Goal: Communication & Community: Share content

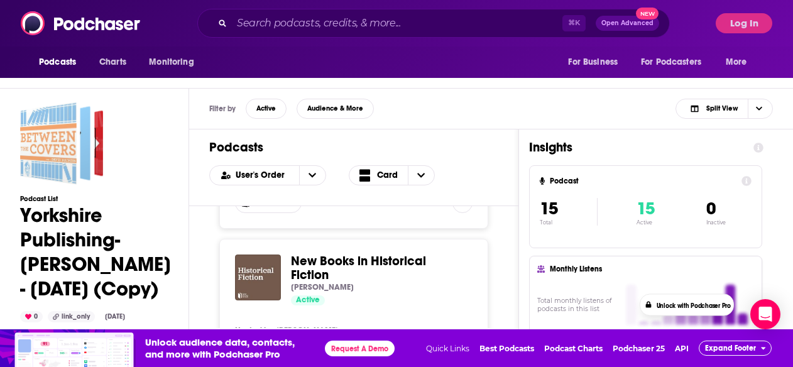
scroll to position [924, 0]
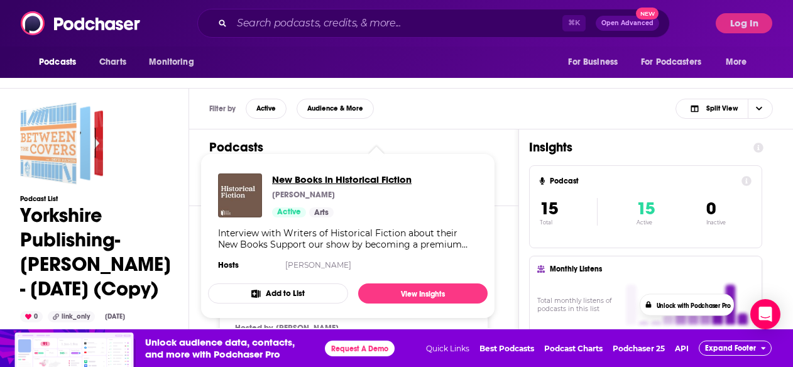
click at [341, 177] on span "New Books in Historical Fiction" at bounding box center [342, 180] width 140 height 12
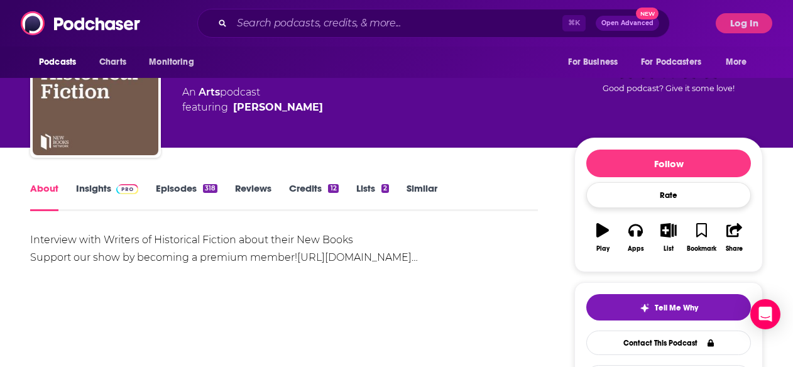
scroll to position [75, 0]
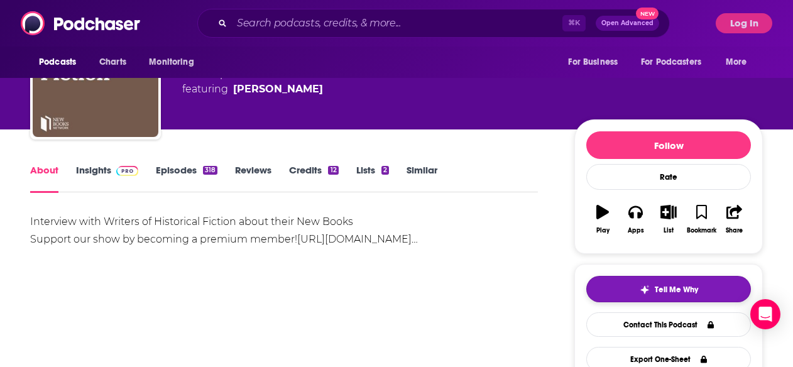
click at [648, 296] on button "Tell Me Why" at bounding box center [669, 289] width 165 height 26
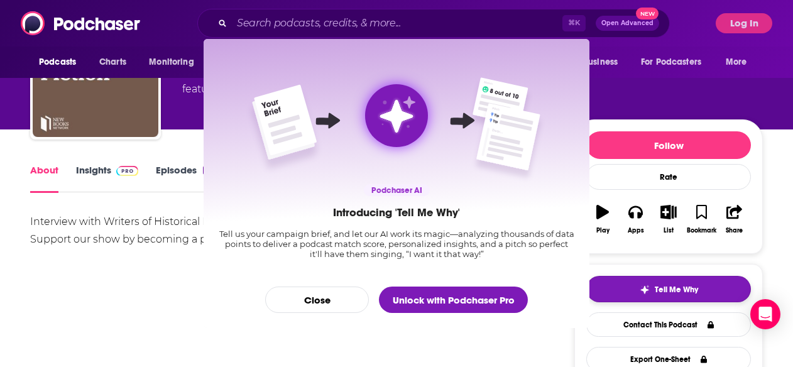
scroll to position [0, 0]
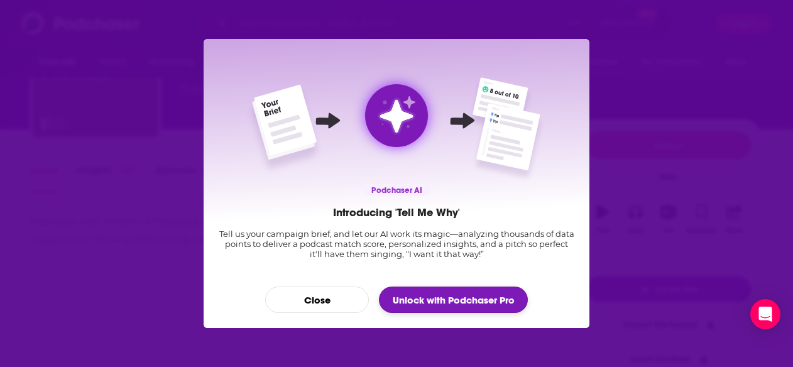
click at [416, 296] on button "Unlock with Podchaser Pro" at bounding box center [453, 300] width 149 height 26
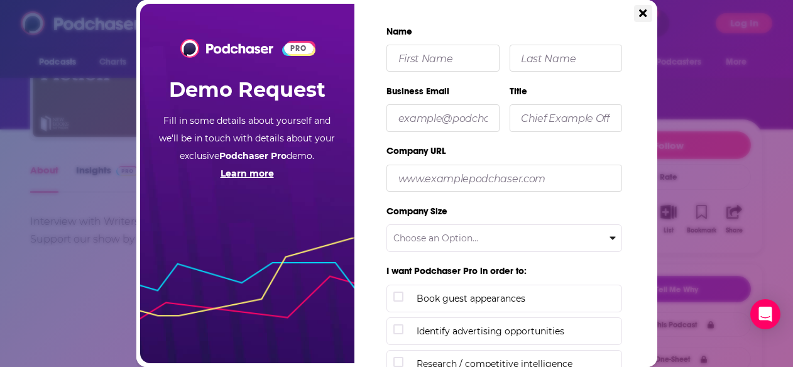
click at [641, 9] on icon "Close" at bounding box center [643, 13] width 8 height 8
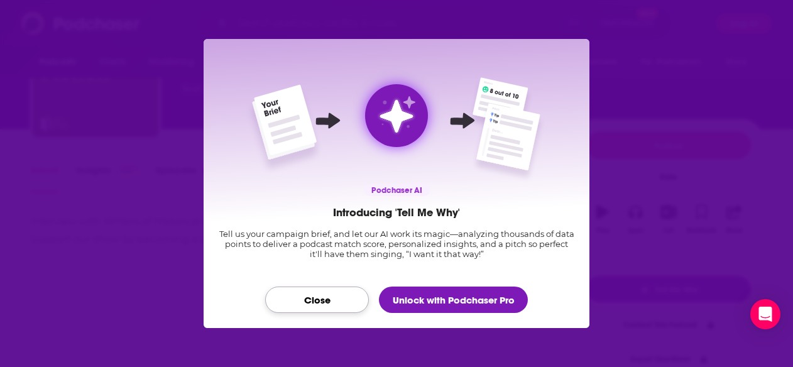
click at [332, 292] on button "Close" at bounding box center [317, 300] width 104 height 26
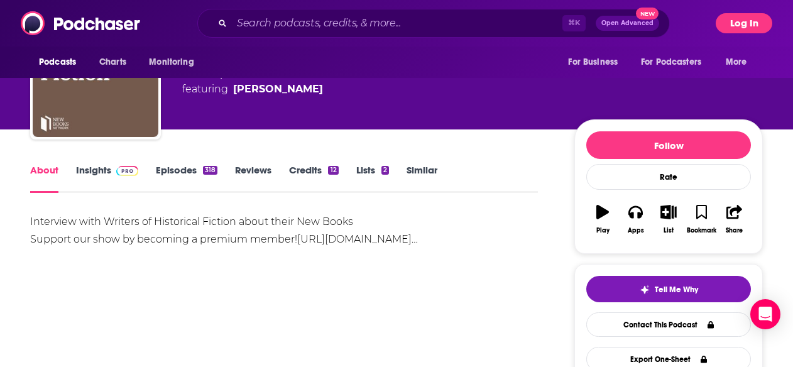
click at [736, 26] on button "Log In" at bounding box center [744, 23] width 57 height 20
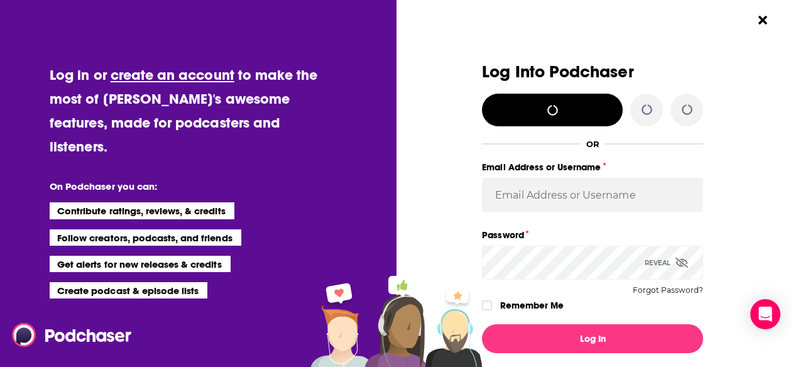
scroll to position [0, 0]
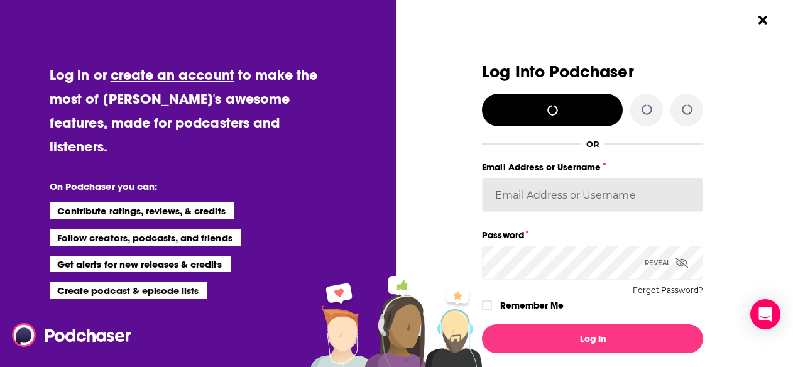
type input "lorlinskyyorkshire"
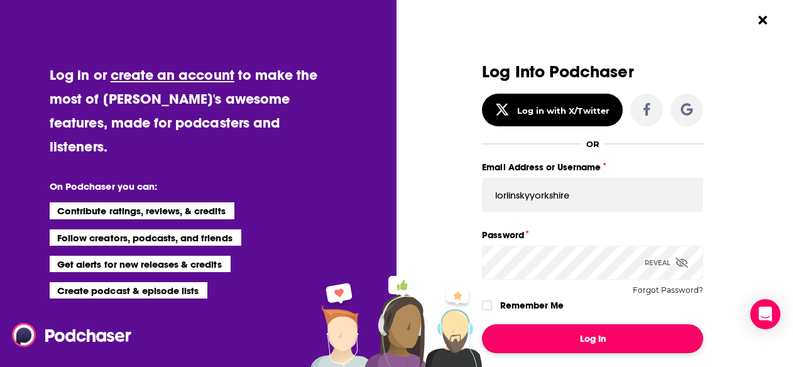
click at [509, 326] on button "Log In" at bounding box center [592, 338] width 221 height 29
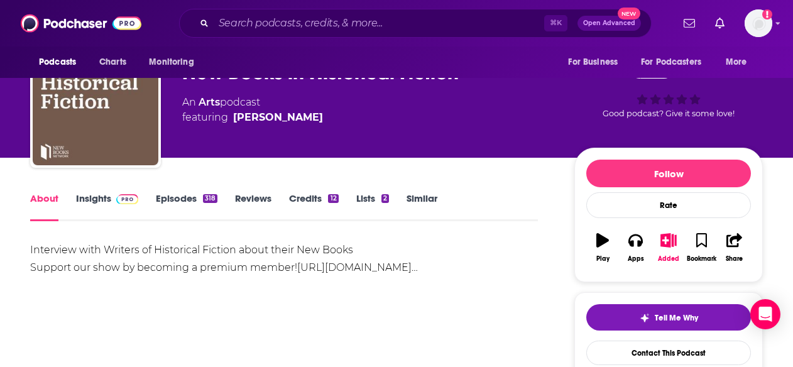
scroll to position [47, 0]
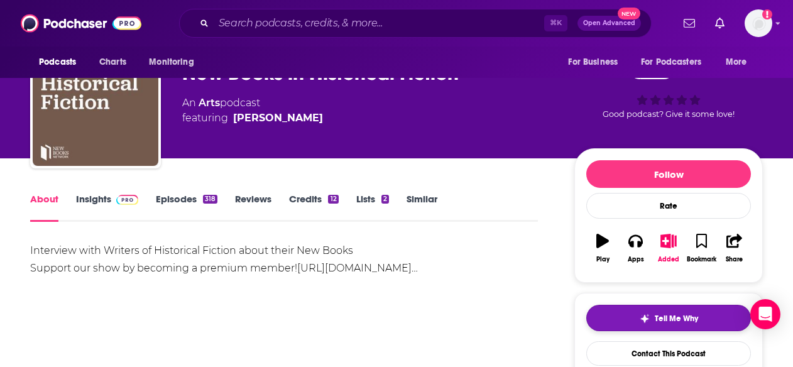
click at [622, 321] on button "Tell Me Why" at bounding box center [669, 318] width 165 height 26
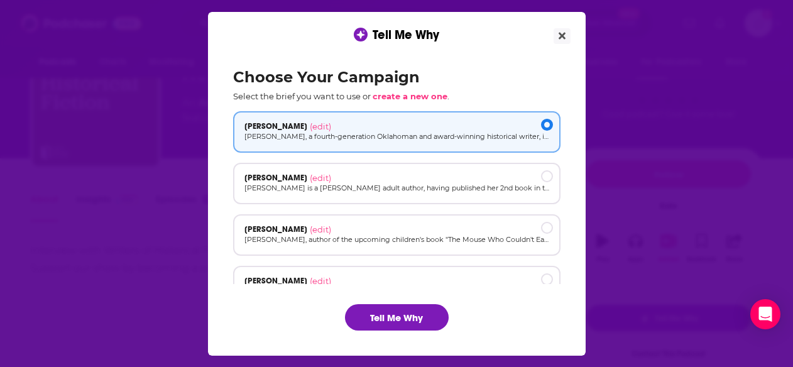
scroll to position [0, 0]
click at [375, 313] on button "Tell Me Why" at bounding box center [397, 317] width 104 height 26
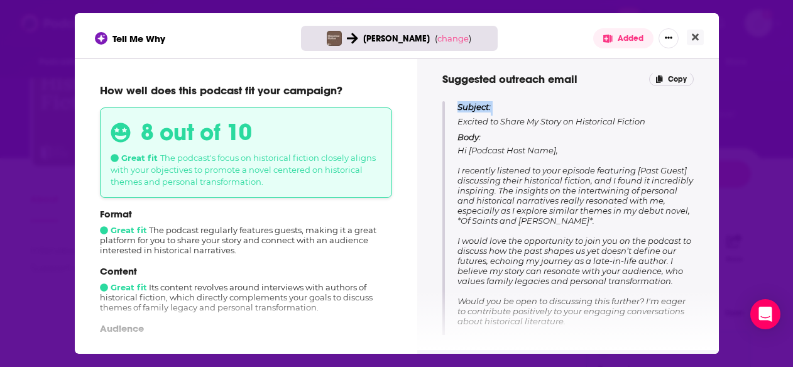
scroll to position [176, 0]
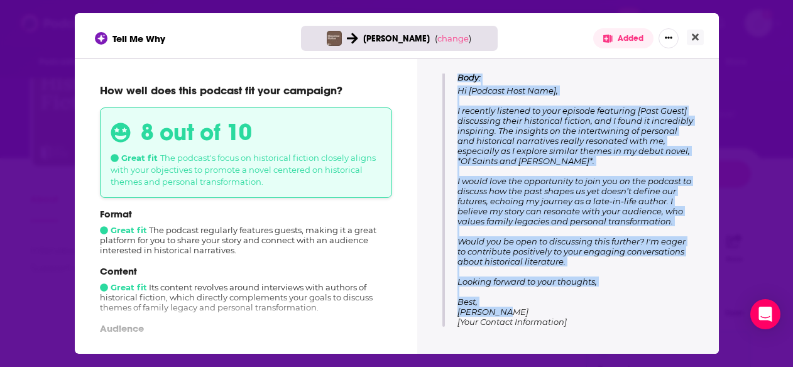
drag, startPoint x: 460, startPoint y: 235, endPoint x: 507, endPoint y: 309, distance: 87.0
click at [507, 309] on div "Subject: Excited to Share My Story on Historical Fiction Body: Hi [Podcast Host…" at bounding box center [576, 183] width 236 height 285
copy div "Excited to Share My Story on Historical Fiction Body: Hi [Podcast Host Name], I…"
click at [692, 38] on icon "Close" at bounding box center [695, 37] width 7 height 10
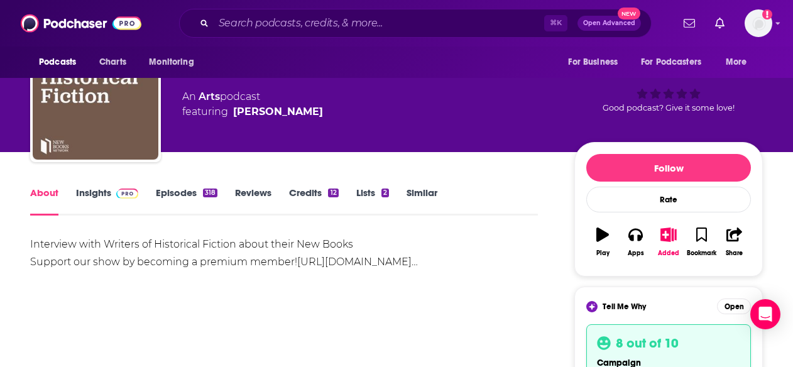
scroll to position [0, 0]
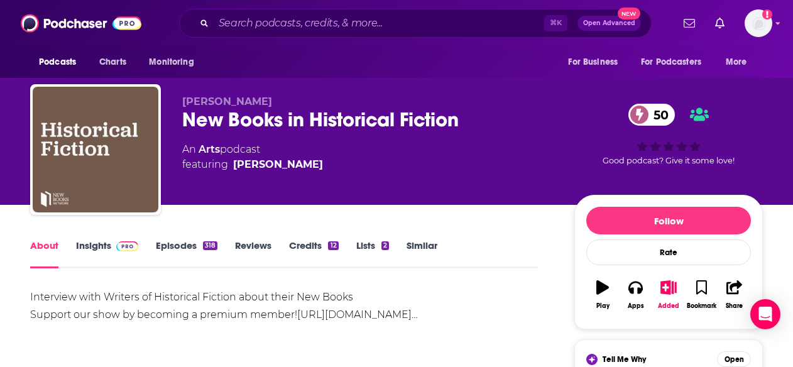
click at [180, 246] on link "Episodes 318" at bounding box center [187, 254] width 62 height 29
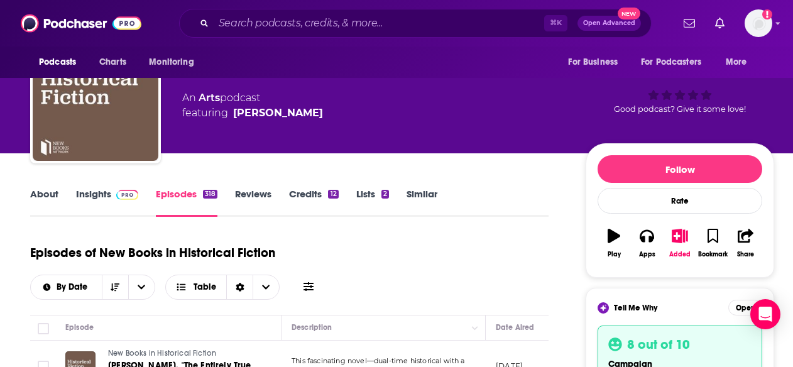
scroll to position [52, 0]
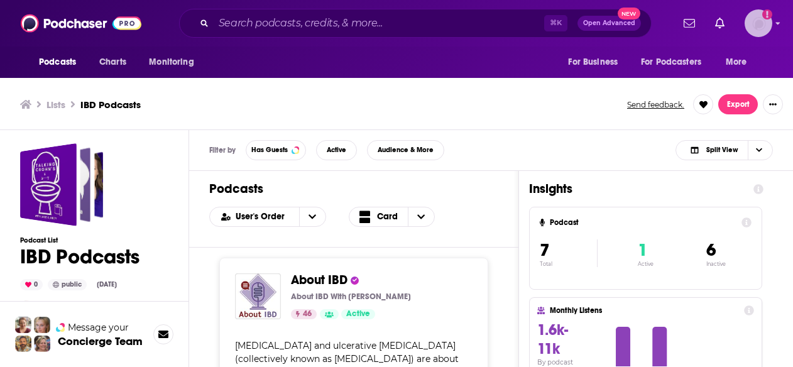
click at [757, 31] on img "Logged in as lorlinskyyorkshire" at bounding box center [759, 23] width 28 height 28
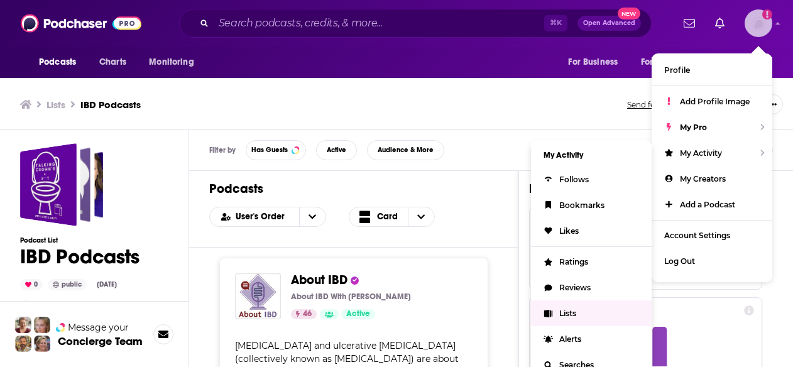
click at [566, 315] on span "Lists" at bounding box center [568, 313] width 17 height 9
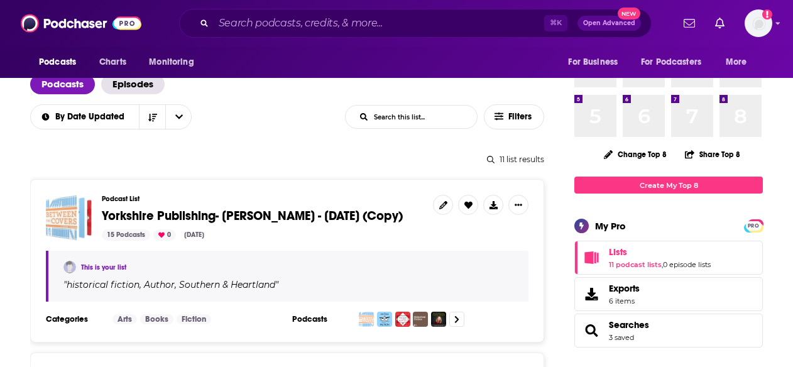
scroll to position [94, 0]
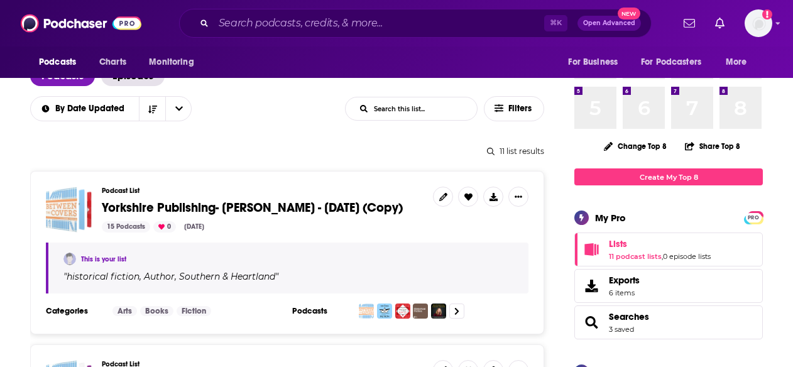
click at [345, 209] on span "Yorkshire Publishing- [PERSON_NAME] - [DATE] (Copy)" at bounding box center [252, 208] width 301 height 16
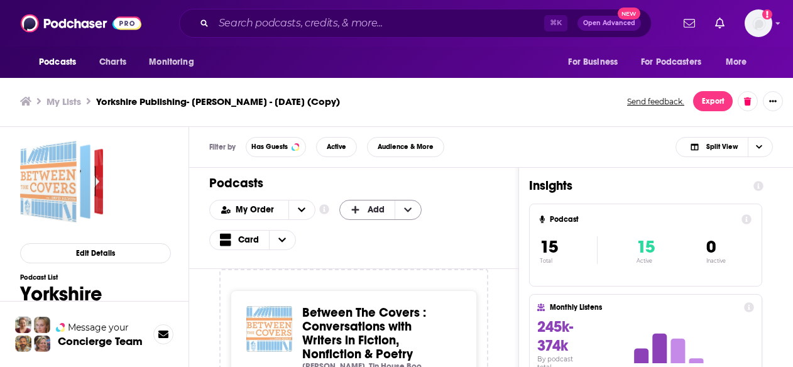
scroll to position [4, 0]
click at [555, 93] on div "My Lists Yorkshire Publishing- Jim Logan - Aug 7, 2025 (Copy) Send feedback. Ex…" at bounding box center [396, 101] width 753 height 20
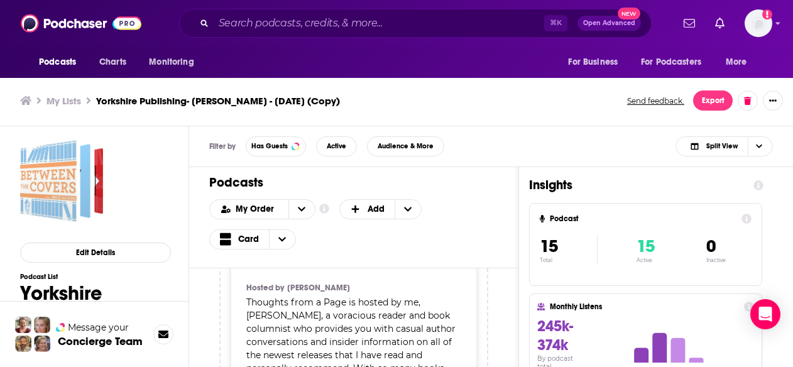
scroll to position [0, 0]
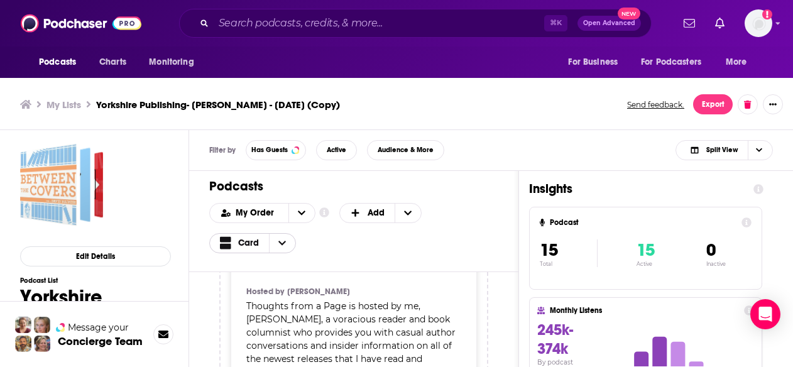
click at [253, 251] on span "Card" at bounding box center [239, 243] width 59 height 28
click at [255, 277] on div "Table" at bounding box center [266, 284] width 114 height 21
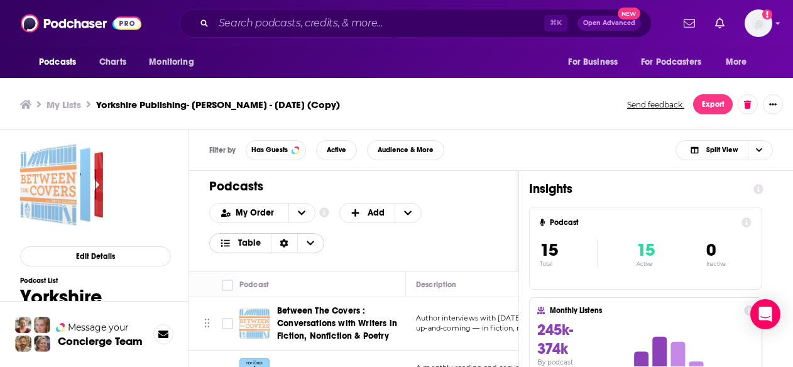
scroll to position [4, 0]
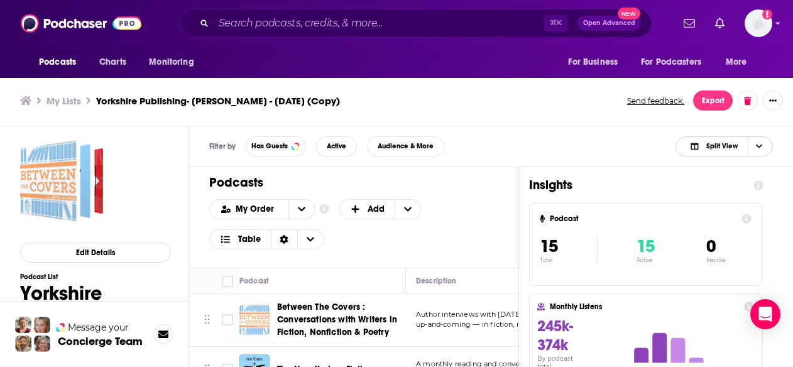
click at [762, 142] on span "Choose View" at bounding box center [758, 146] width 21 height 19
click at [738, 186] on span "Podcast Only" at bounding box center [732, 188] width 62 height 7
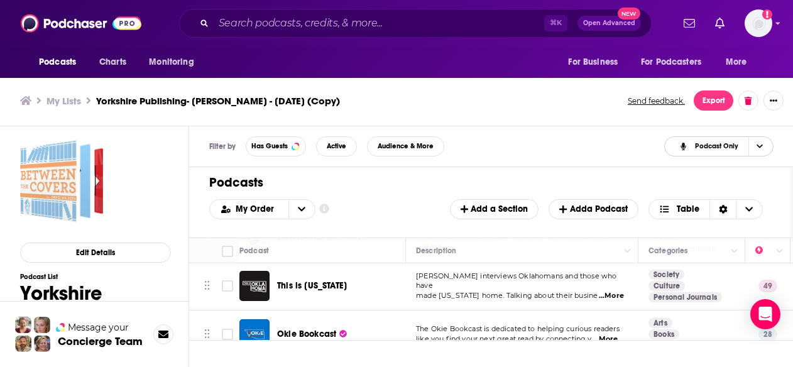
scroll to position [524, 0]
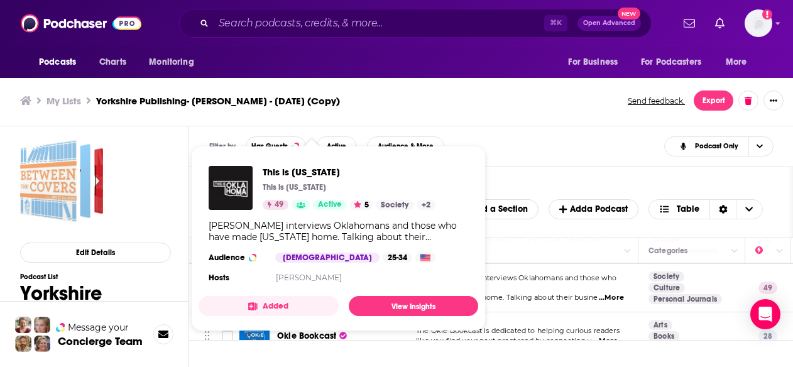
click at [301, 289] on div "This is Oklahoma This is Oklahoma 49 Active 5 Society + 2 Mike Hearne interview…" at bounding box center [339, 226] width 280 height 140
click at [407, 301] on link "View Insights" at bounding box center [414, 306] width 130 height 20
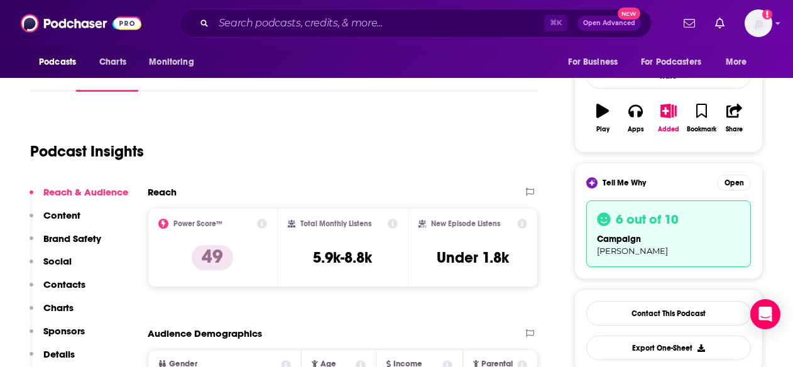
scroll to position [178, 0]
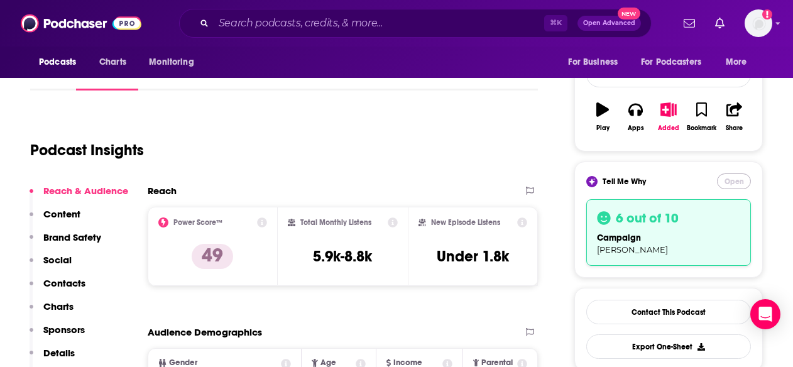
click at [727, 178] on button "Open" at bounding box center [734, 182] width 34 height 16
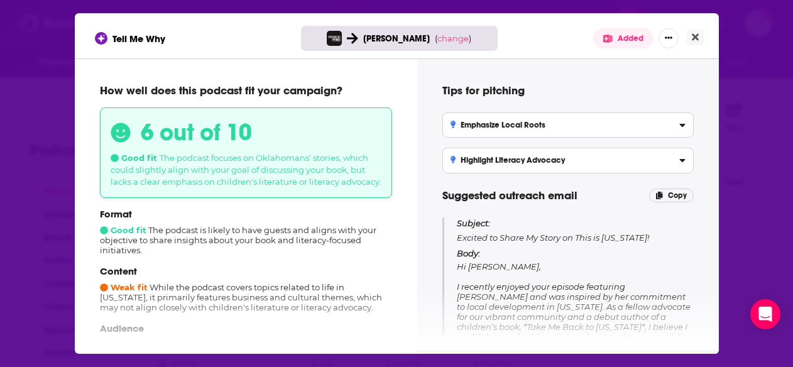
click at [450, 32] on div "Cody Burke ( change )" at bounding box center [399, 38] width 197 height 25
click at [450, 35] on span "change" at bounding box center [453, 38] width 31 height 10
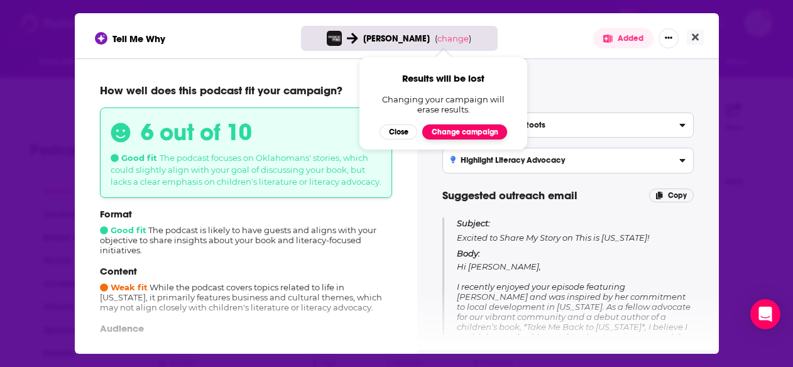
click at [446, 131] on button "Change campaign" at bounding box center [464, 131] width 85 height 15
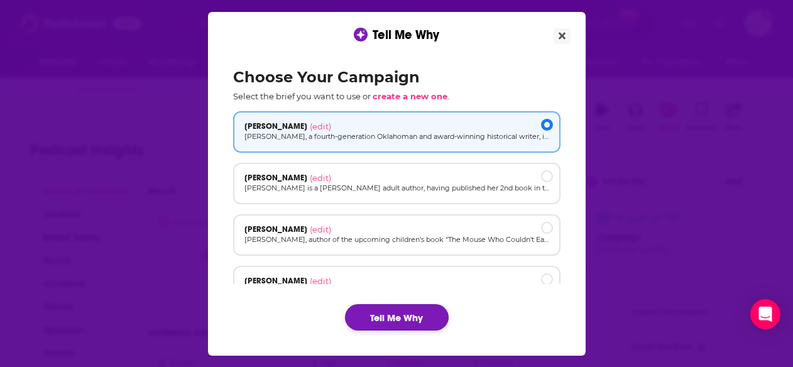
click at [392, 311] on button "Tell Me Why" at bounding box center [397, 317] width 104 height 26
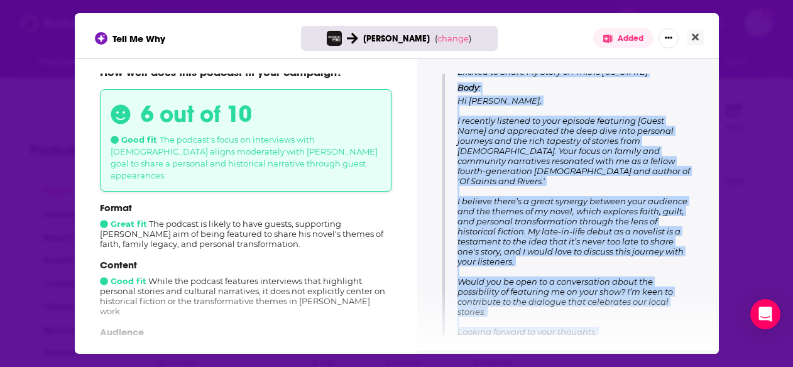
scroll to position [216, 0]
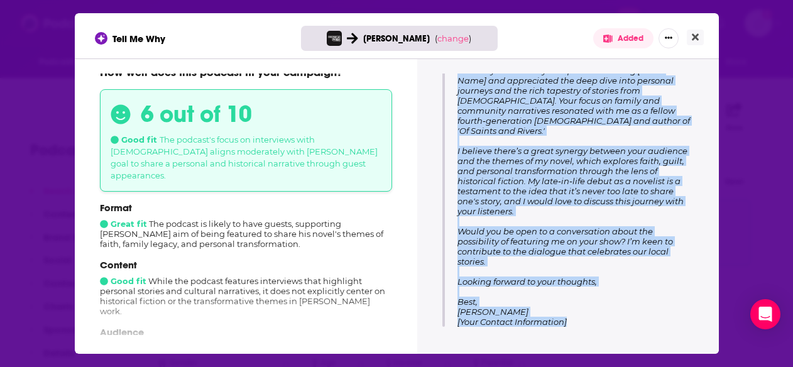
drag, startPoint x: 457, startPoint y: 221, endPoint x: 591, endPoint y: 316, distance: 164.5
click at [591, 316] on div "Subject: Excited to Share My Story on This is Oklahoma Body: Hi Mike Hearne, I …" at bounding box center [576, 164] width 236 height 326
copy div "Subject: Excited to Share My Story on This is Oklahoma Body: Hi Mike Hearne, I …"
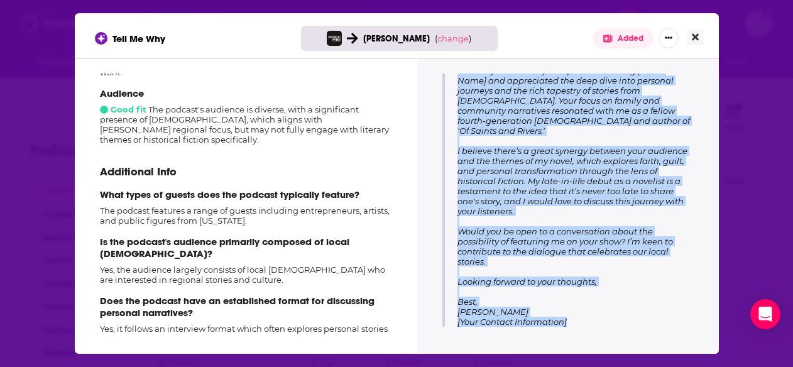
click at [698, 36] on icon "Close" at bounding box center [695, 37] width 7 height 7
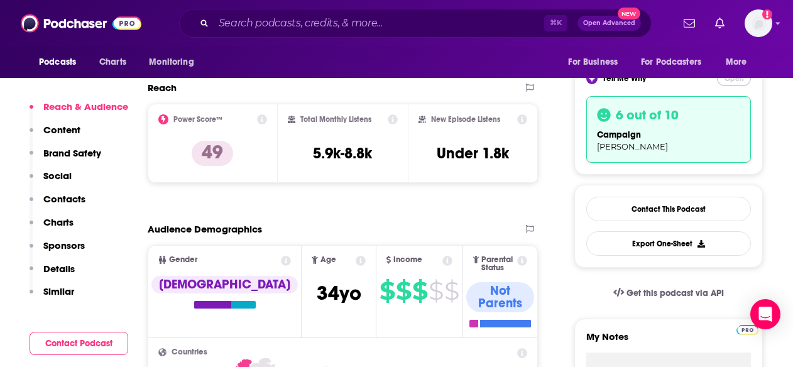
scroll to position [334, 0]
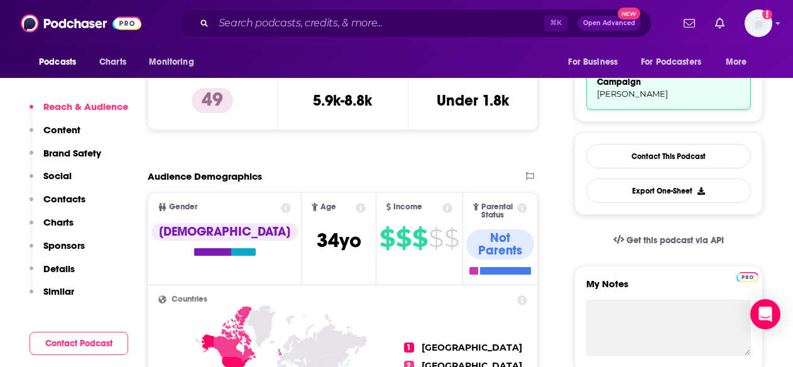
click at [77, 201] on p "Contacts" at bounding box center [64, 199] width 42 height 12
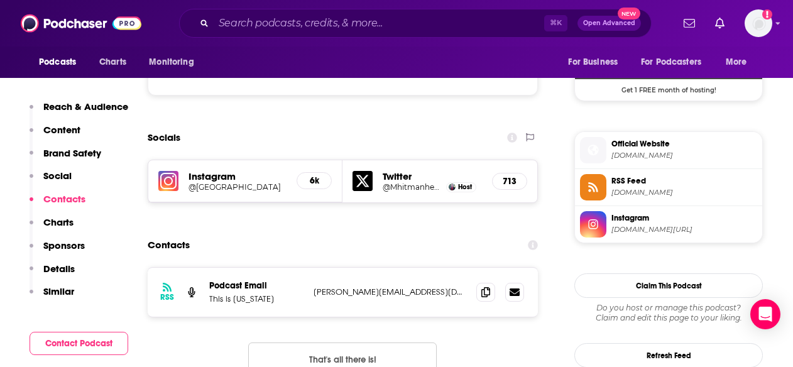
scroll to position [1148, 0]
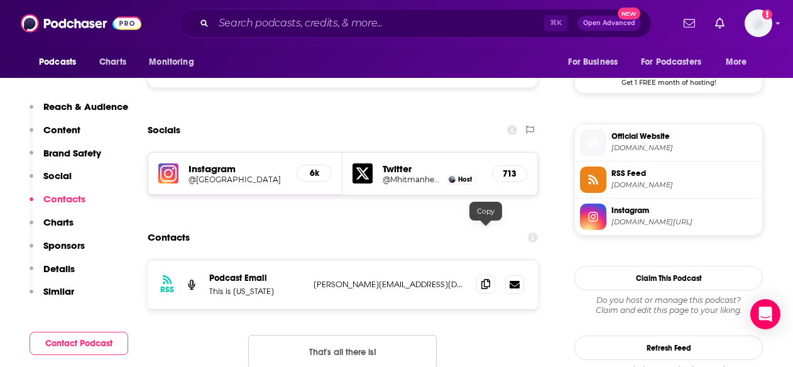
click at [491, 275] on span at bounding box center [486, 284] width 19 height 19
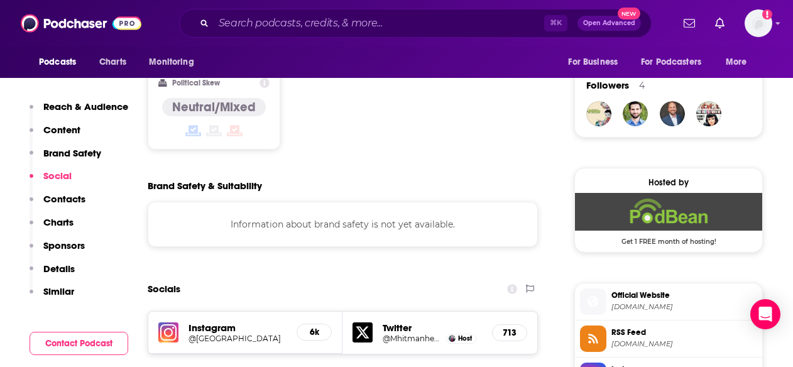
scroll to position [990, 0]
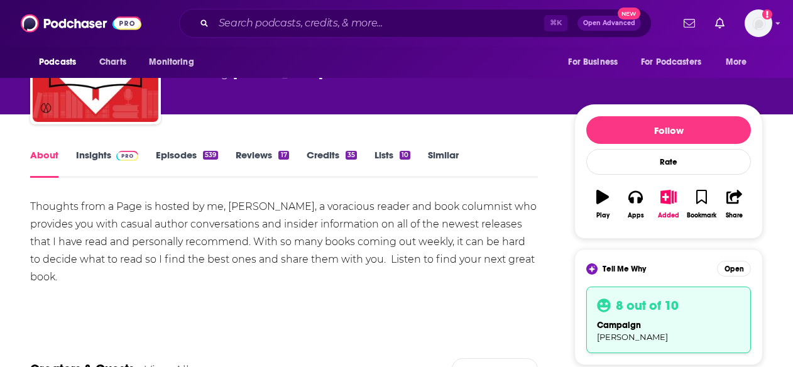
scroll to position [92, 0]
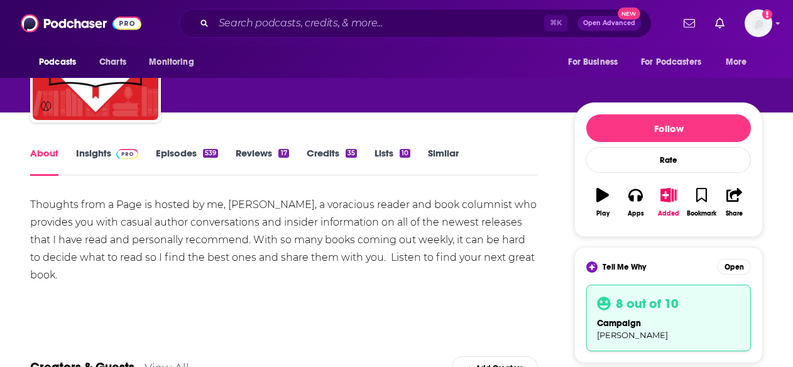
click at [187, 152] on link "Episodes 539" at bounding box center [187, 161] width 62 height 29
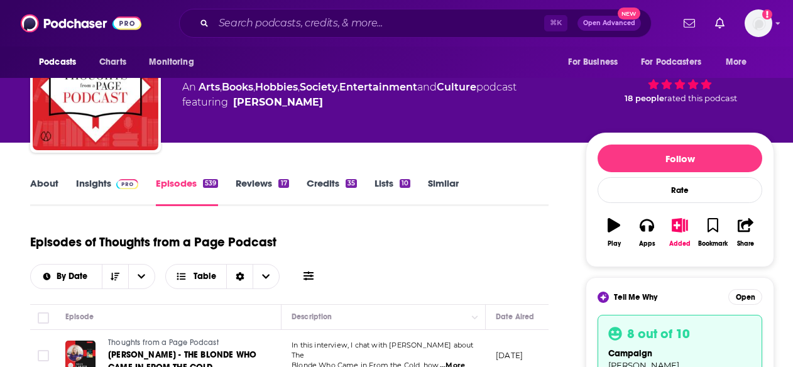
scroll to position [100, 0]
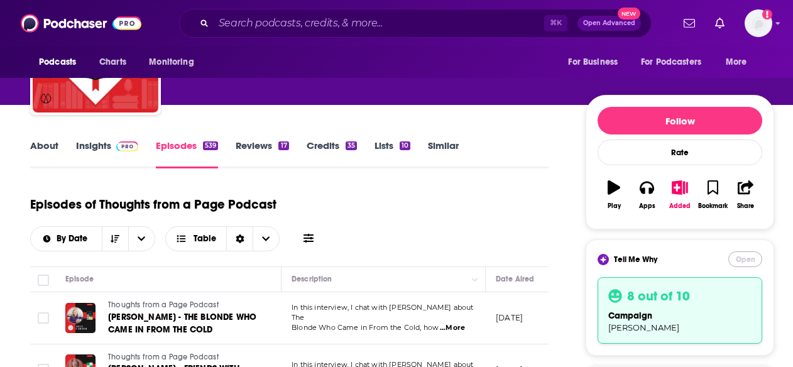
click at [746, 260] on button "Open" at bounding box center [746, 259] width 34 height 16
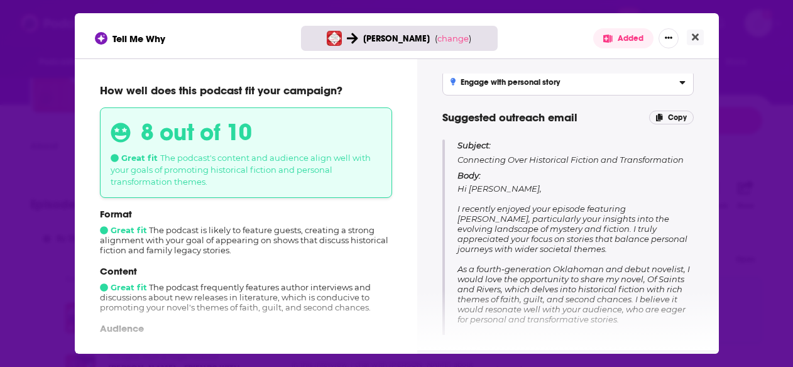
scroll to position [166, 0]
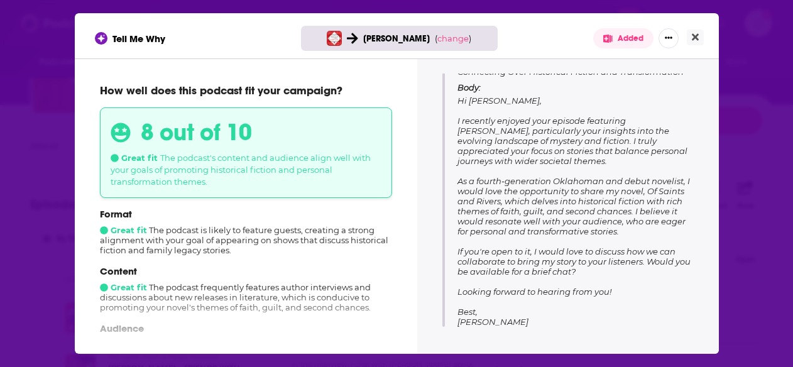
drag, startPoint x: 615, startPoint y: 290, endPoint x: 455, endPoint y: 82, distance: 262.6
click at [455, 82] on div "Subject: Connecting Over Historical Fiction and Transformation Body: Hi Cindy, …" at bounding box center [568, 189] width 251 height 275
click at [604, 261] on span "Hi Cindy, I recently enjoyed your episode featuring Ally Carter, particularly y…" at bounding box center [574, 211] width 233 height 231
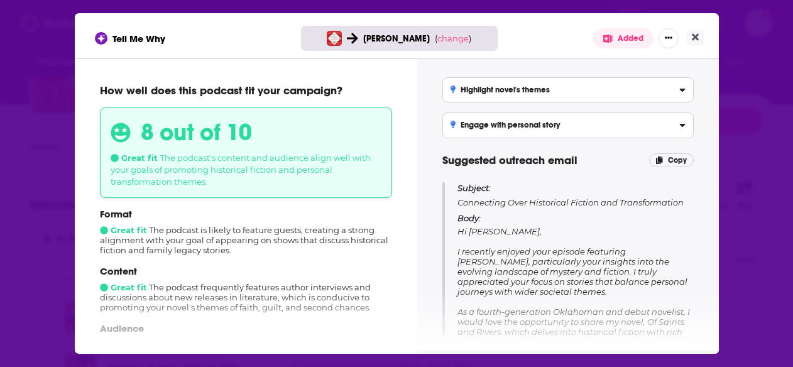
scroll to position [0, 0]
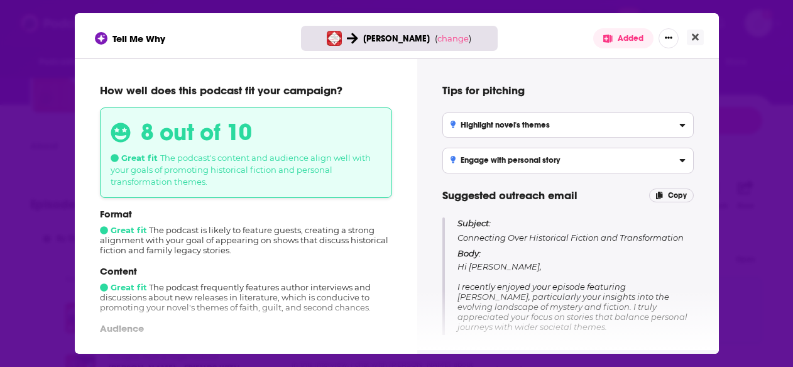
drag, startPoint x: 620, startPoint y: 292, endPoint x: 470, endPoint y: 212, distance: 169.9
click at [470, 212] on div "Tips for pitching Highlight novel's themes Emphasize how your novel's explorati…" at bounding box center [569, 205] width 272 height 262
copy div "Subject: Connecting Over Historical Fiction and Transformation Body: Hi Cindy, …"
click at [693, 41] on icon "Close" at bounding box center [695, 37] width 7 height 10
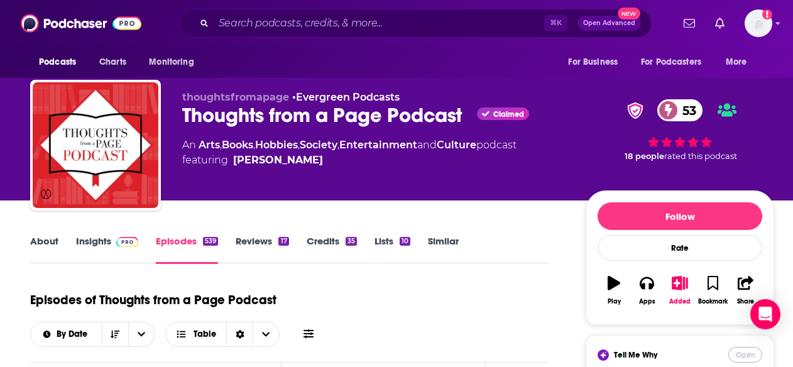
scroll to position [5, 0]
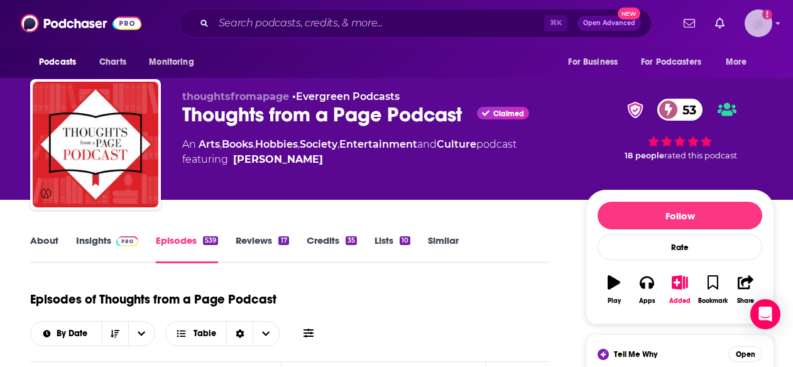
click at [764, 18] on icon "Add a profile image" at bounding box center [768, 14] width 10 height 10
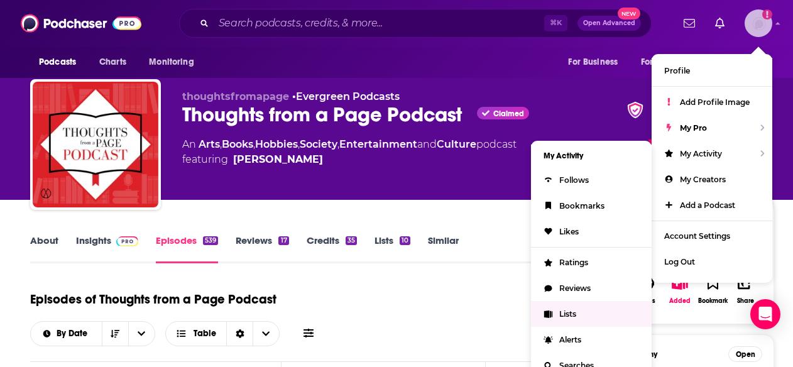
click at [559, 319] on link "Lists" at bounding box center [591, 314] width 121 height 26
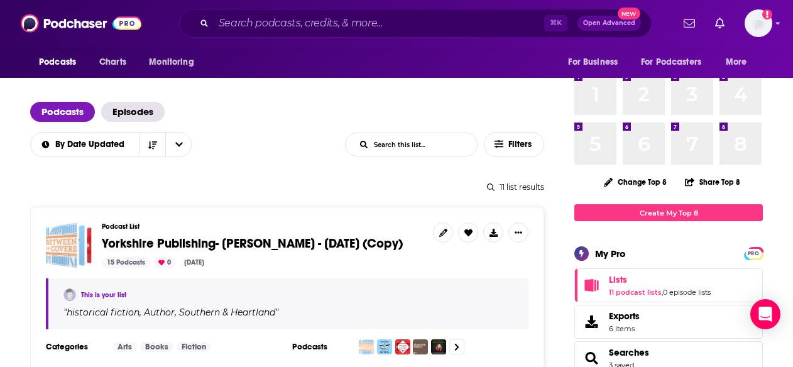
scroll to position [31, 0]
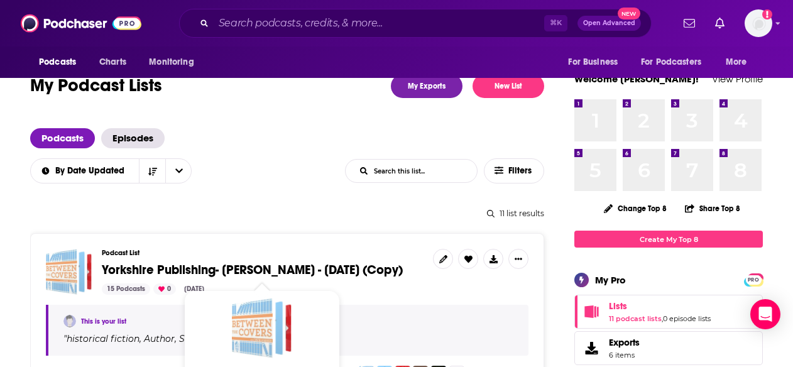
click at [278, 267] on span "Yorkshire Publishing- Jim Logan - Aug 7, 2025 (Copy)" at bounding box center [252, 270] width 301 height 16
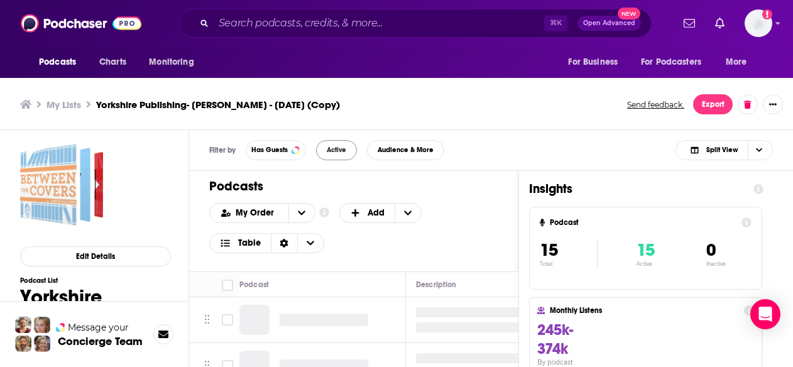
scroll to position [4, 0]
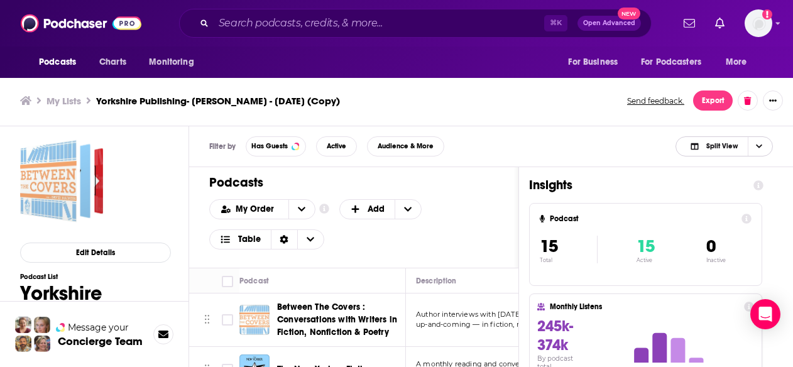
click at [690, 153] on span "Split View" at bounding box center [714, 147] width 69 height 18
click at [686, 158] on div "Split View" at bounding box center [724, 167] width 97 height 21
click at [761, 146] on icon "Choose View" at bounding box center [759, 147] width 6 height 4
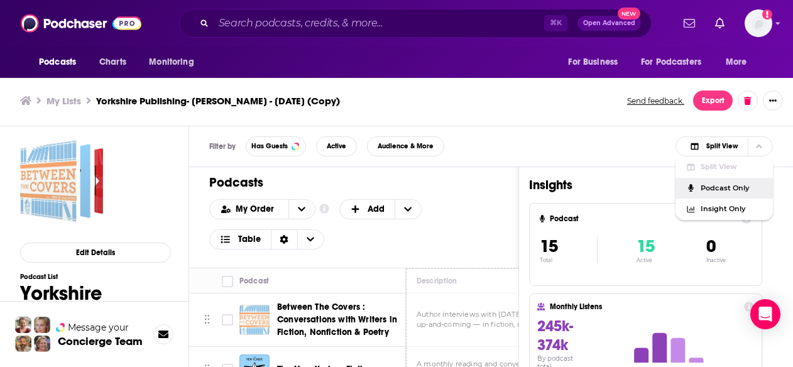
click at [437, 241] on div "My Order Customize Your List Order Select the “My Order” sort and remove all fi…" at bounding box center [353, 224] width 289 height 50
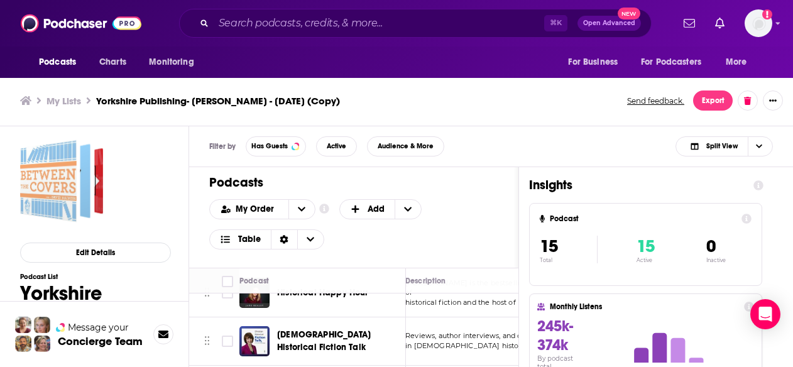
scroll to position [223, 11]
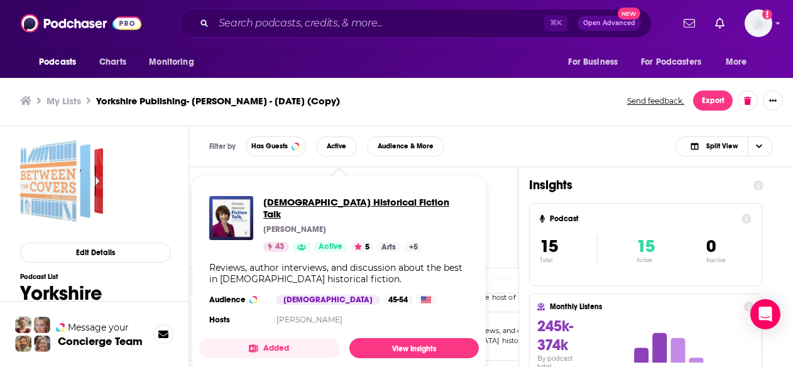
click at [339, 204] on span "Christian Historical Fiction Talk" at bounding box center [366, 208] width 206 height 24
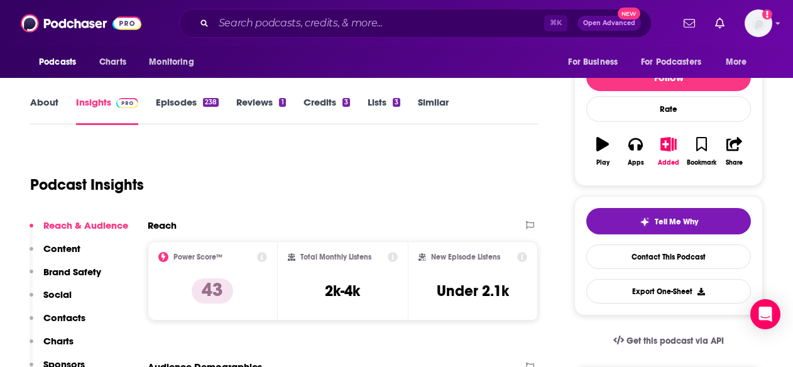
scroll to position [141, 0]
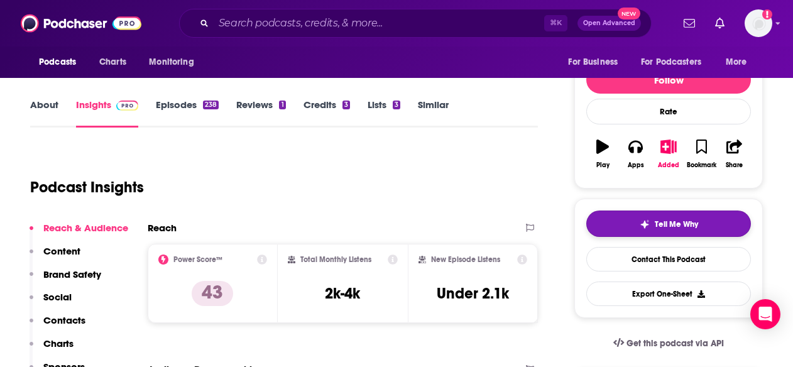
click at [634, 233] on button "Tell Me Why" at bounding box center [669, 224] width 165 height 26
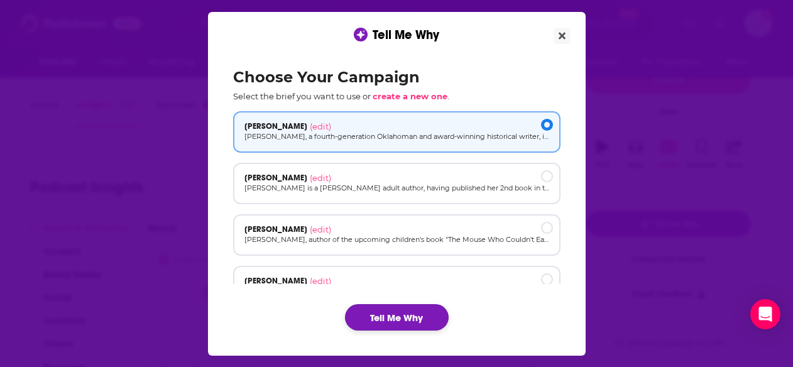
click at [397, 309] on button "Tell Me Why" at bounding box center [397, 317] width 104 height 26
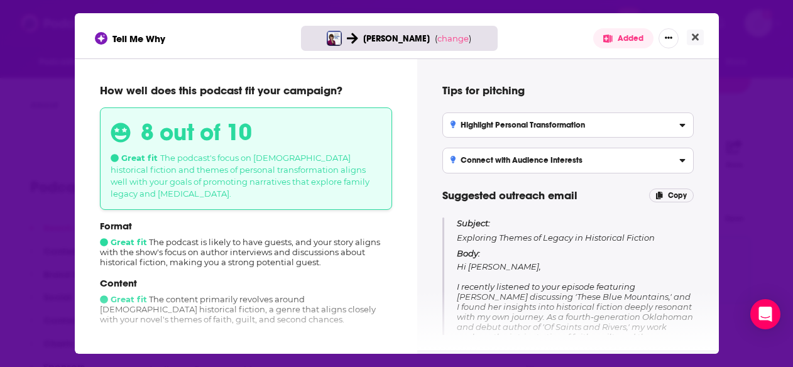
click at [484, 241] on p "Subject: Exploring Themes of Legacy in Historical Fiction" at bounding box center [575, 231] width 236 height 26
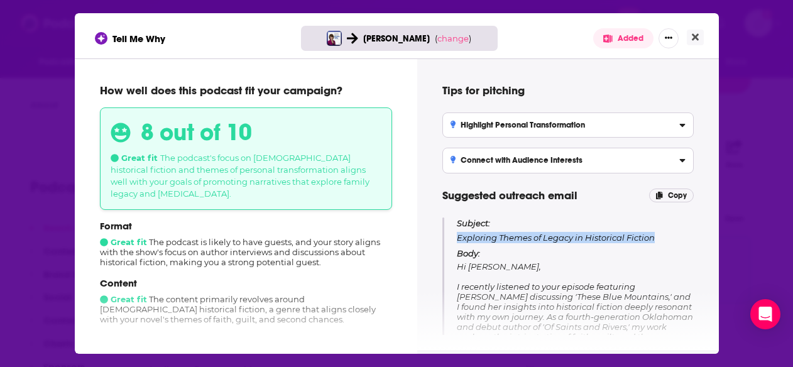
click at [484, 241] on p "Subject: Exploring Themes of Legacy in Historical Fiction" at bounding box center [575, 231] width 236 height 26
copy p "Exploring Themes of Legacy in Historical Fiction"
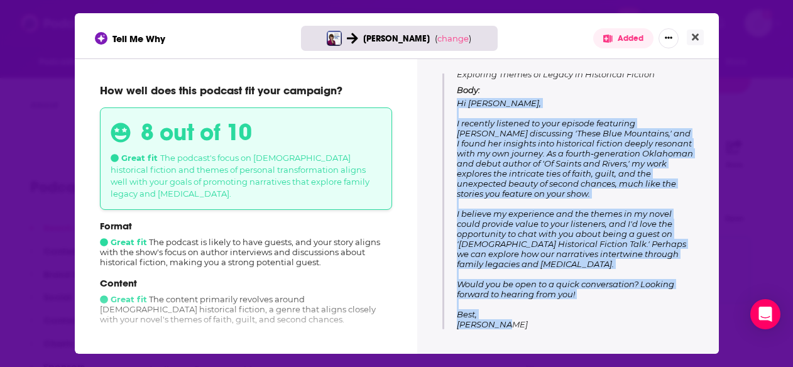
scroll to position [166, 0]
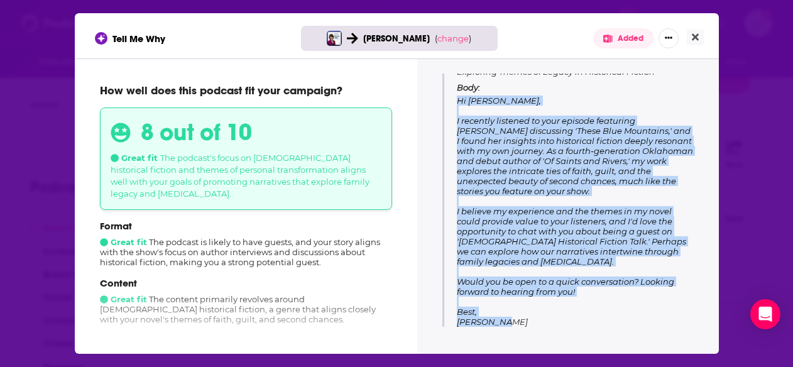
drag, startPoint x: 460, startPoint y: 263, endPoint x: 511, endPoint y: 319, distance: 76.1
click at [511, 319] on p "Body: Hi Liz, I recently listened to your episode featuring Sarah Loudin Thomas…" at bounding box center [575, 204] width 236 height 245
copy span "Hi Liz, I recently listened to your episode featuring Sarah Loudin Thomas discu…"
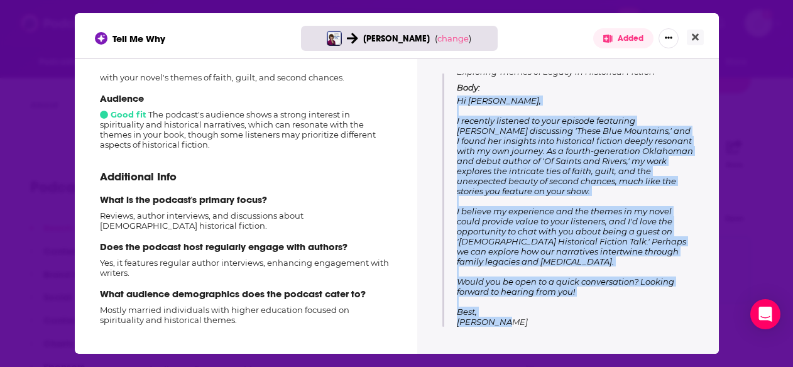
scroll to position [0, 0]
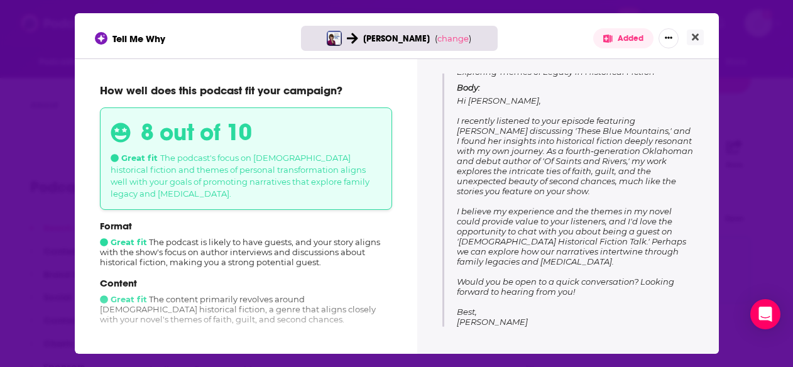
click at [702, 28] on div "Tell Me Why Jim Logan ( change ) Added" at bounding box center [397, 35] width 644 height 45
click at [697, 35] on icon "Close" at bounding box center [695, 37] width 7 height 7
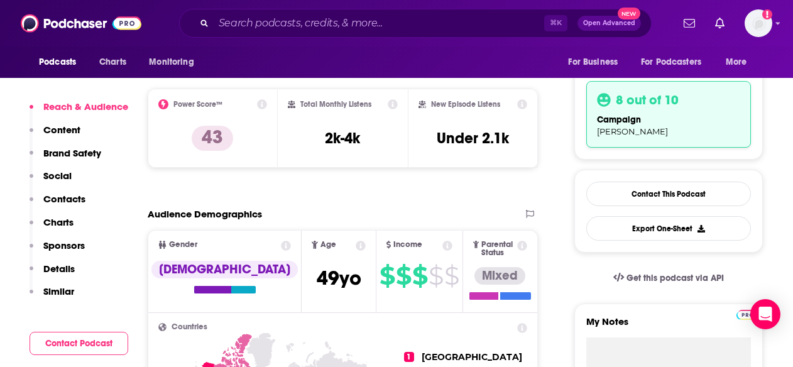
scroll to position [299, 0]
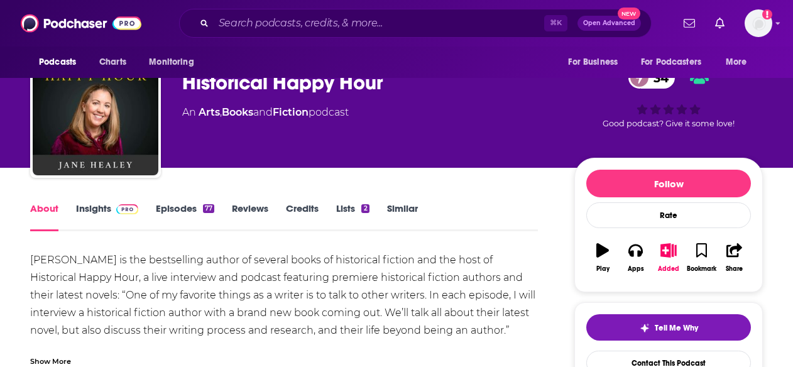
scroll to position [38, 0]
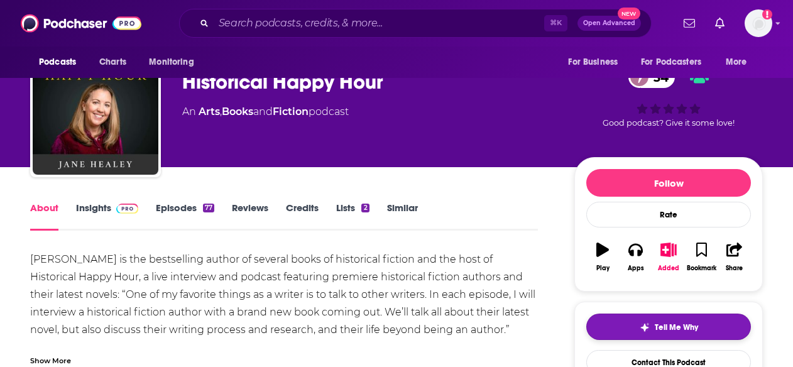
click at [647, 321] on button "Tell Me Why" at bounding box center [669, 327] width 165 height 26
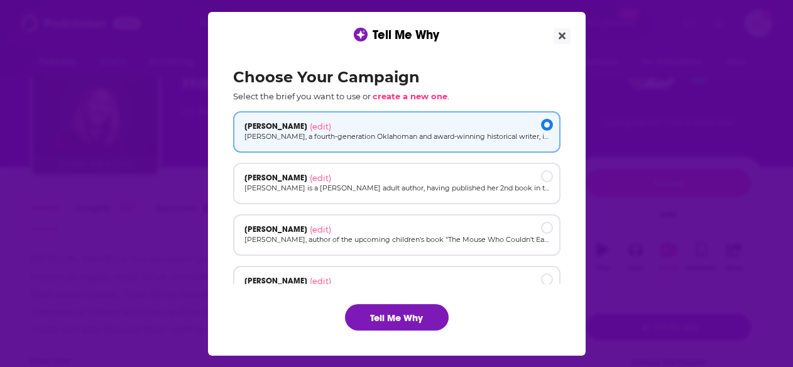
scroll to position [0, 0]
click at [399, 321] on button "Tell Me Why" at bounding box center [397, 317] width 104 height 26
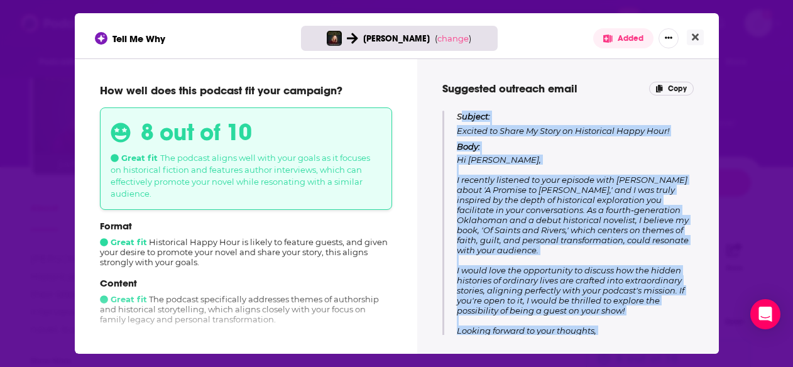
scroll to position [146, 0]
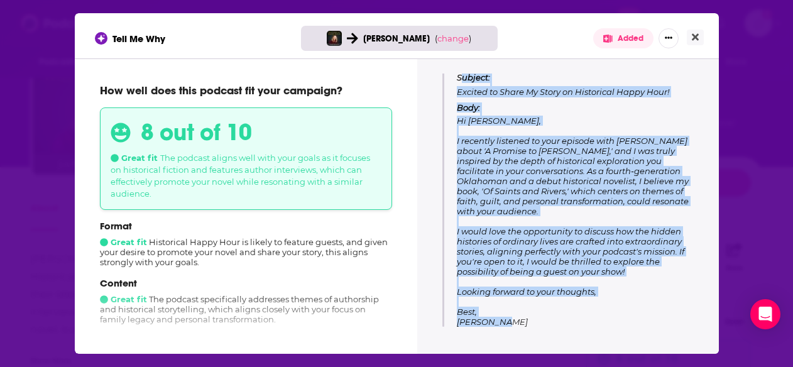
drag, startPoint x: 460, startPoint y: 214, endPoint x: 602, endPoint y: 292, distance: 162.4
click at [602, 292] on div "Subject: Excited to Share My Story on Historical Happy Hour! Body: Hi Jane, I r…" at bounding box center [575, 199] width 236 height 255
copy div "ubject: Excited to Share My Story on Historical Happy Hour! Body: Hi Jane, I re…"
click at [698, 40] on button "Close" at bounding box center [695, 38] width 17 height 16
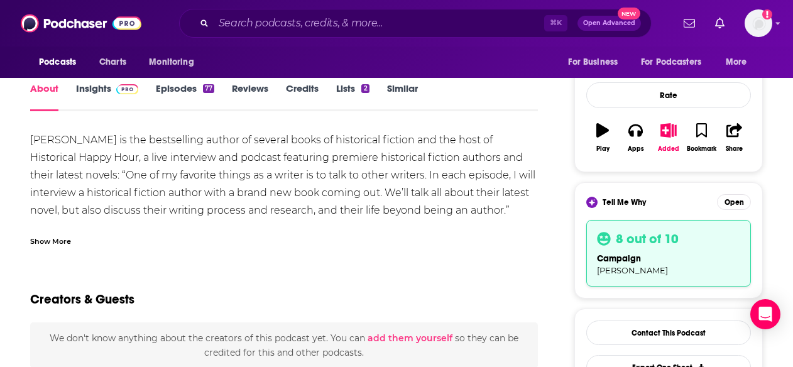
scroll to position [0, 0]
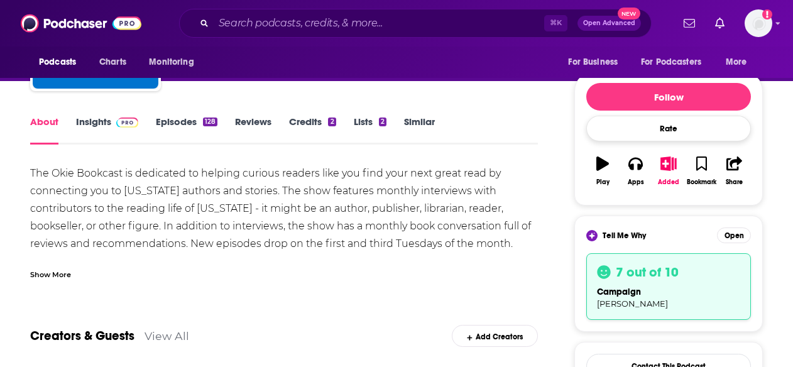
scroll to position [162, 0]
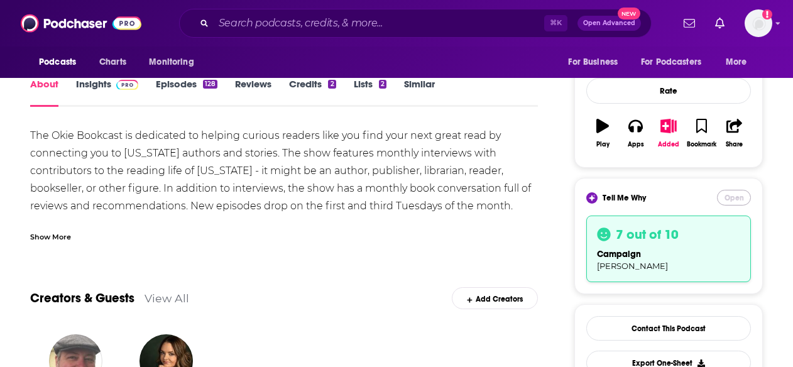
click at [734, 200] on button "Open" at bounding box center [734, 198] width 34 height 16
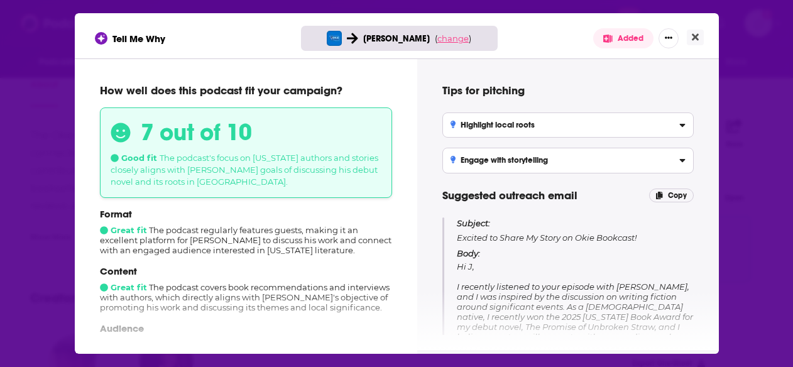
click at [453, 33] on span "change" at bounding box center [453, 38] width 31 height 10
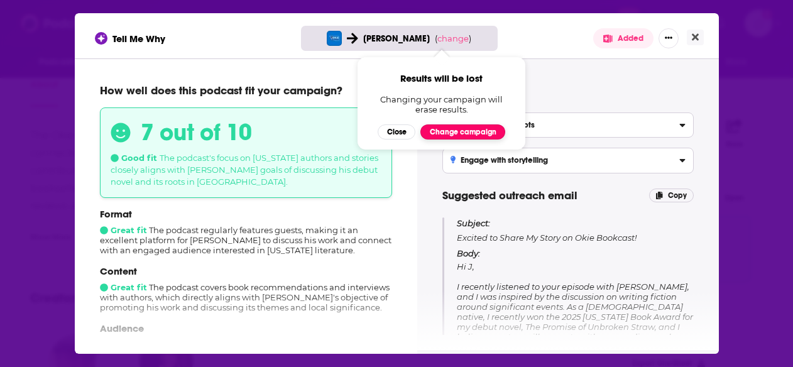
click at [438, 137] on button "Change campaign" at bounding box center [463, 131] width 85 height 15
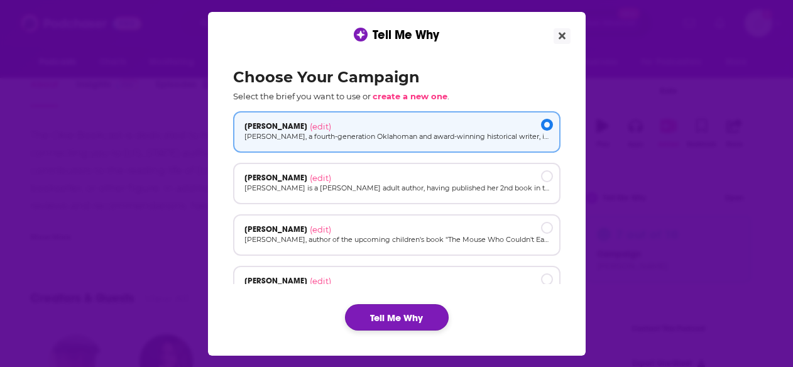
click at [377, 326] on button "Tell Me Why" at bounding box center [397, 317] width 104 height 26
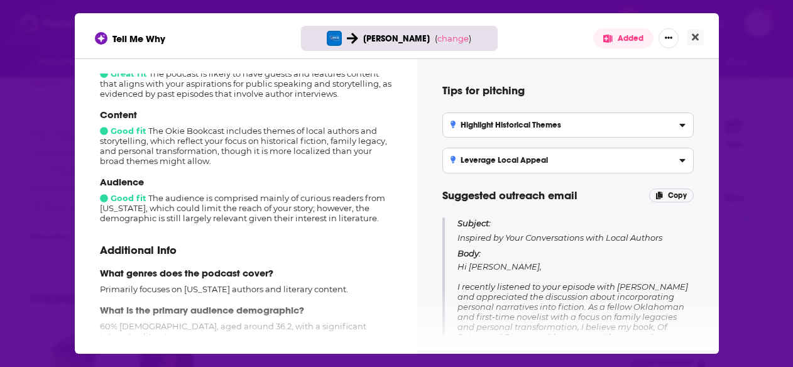
scroll to position [198, 0]
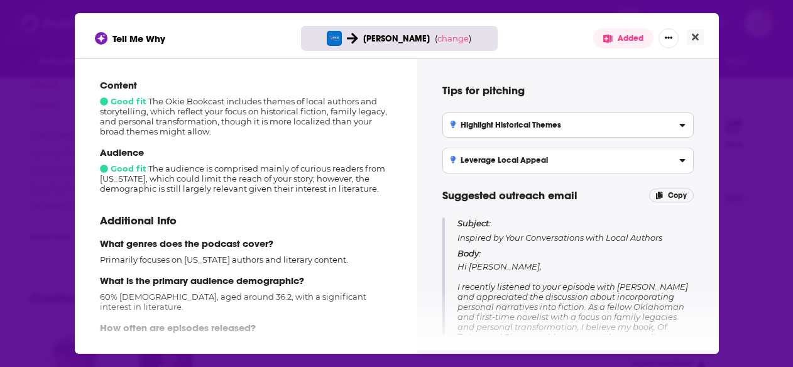
click at [475, 238] on p "Subject: Inspired by Your Conversations with Local Authors" at bounding box center [576, 231] width 236 height 26
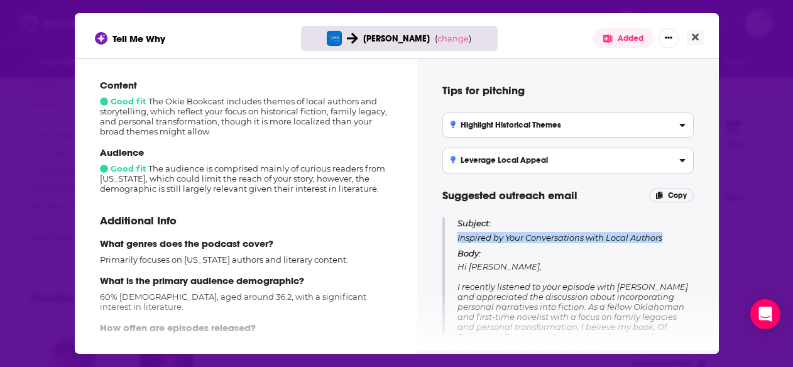
click at [475, 238] on p "Subject: Inspired by Your Conversations with Local Authors" at bounding box center [576, 231] width 236 height 26
copy p "Inspired by Your Conversations with Local Authors"
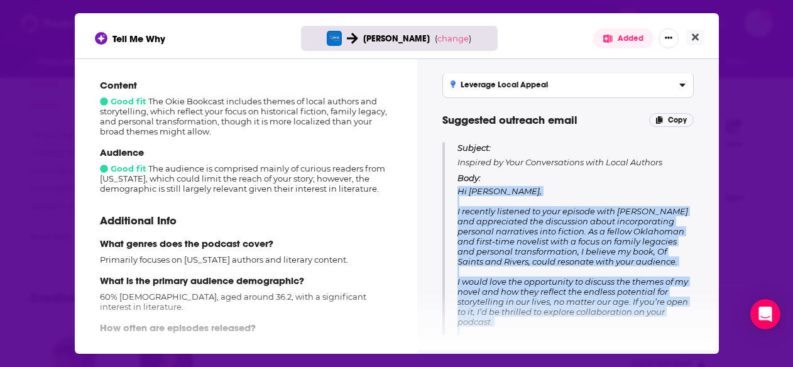
scroll to position [136, 0]
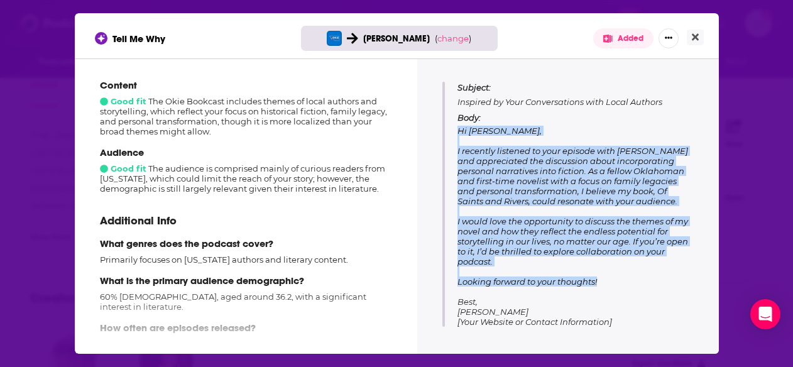
drag, startPoint x: 457, startPoint y: 217, endPoint x: 603, endPoint y: 283, distance: 160.1
click at [603, 283] on p "Body: Hi J Hall, I recently listened to your episode with Natalie Griffin and a…" at bounding box center [576, 220] width 236 height 214
copy span "Hi J Hall, I recently listened to your episode with Natalie Griffin and appreci…"
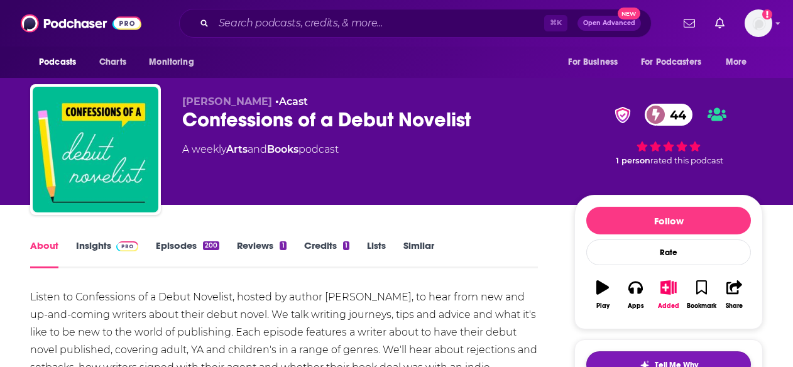
click at [608, 356] on button "Tell Me Why" at bounding box center [669, 364] width 165 height 26
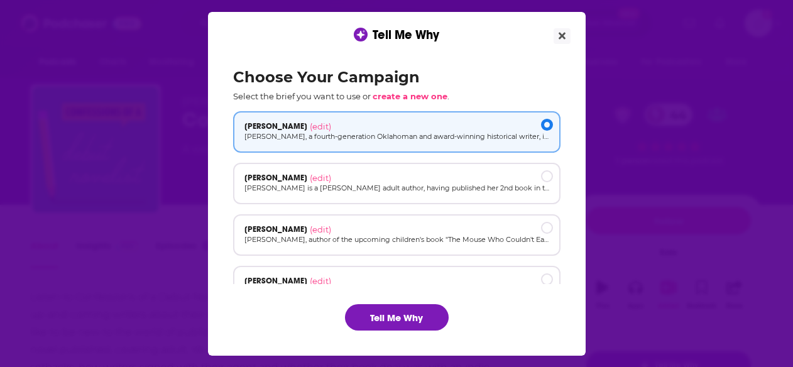
click at [373, 302] on div "Choose Your Campaign Select the brief you want to use or create a new one . [PE…" at bounding box center [397, 199] width 348 height 283
click at [396, 325] on button "Tell Me Why" at bounding box center [397, 317] width 104 height 26
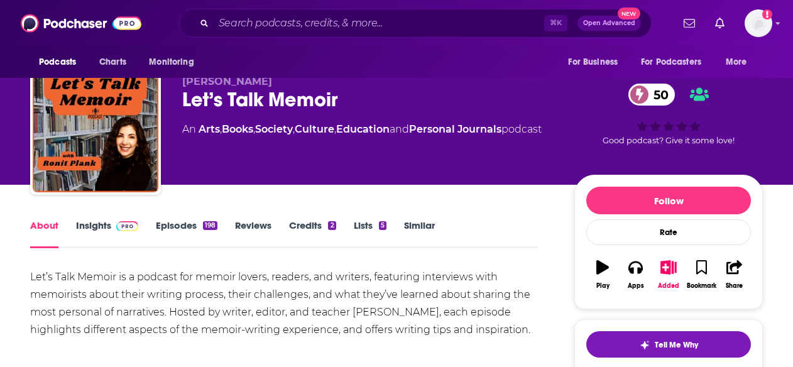
scroll to position [24, 0]
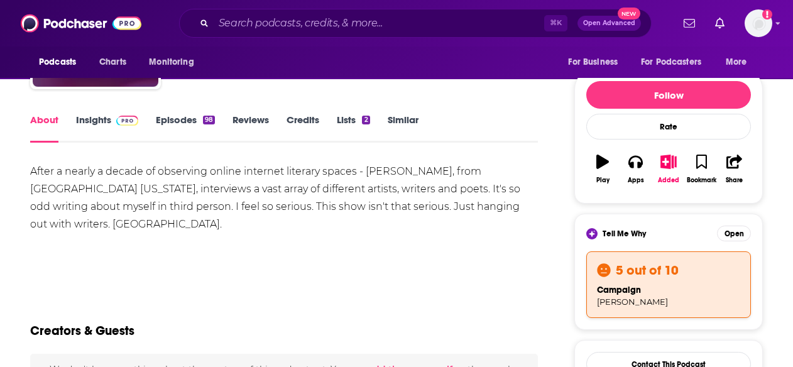
scroll to position [164, 0]
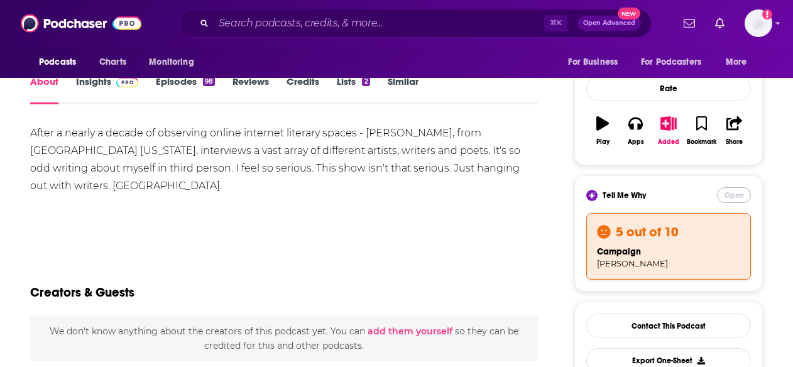
click at [741, 201] on button "Open" at bounding box center [734, 195] width 34 height 16
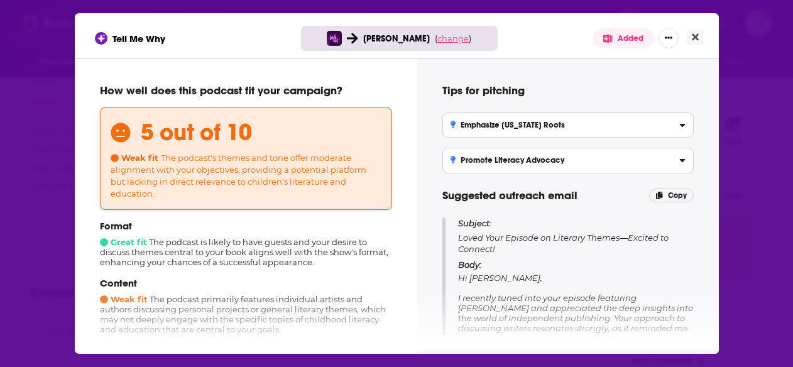
click at [444, 41] on span "change" at bounding box center [453, 38] width 31 height 10
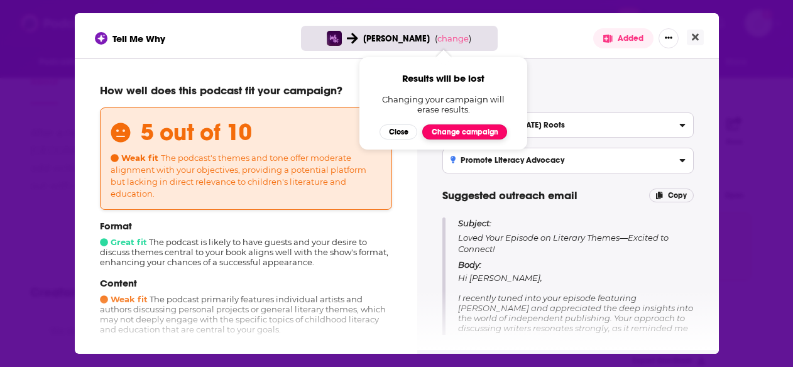
click at [440, 128] on button "Change campaign" at bounding box center [464, 131] width 85 height 15
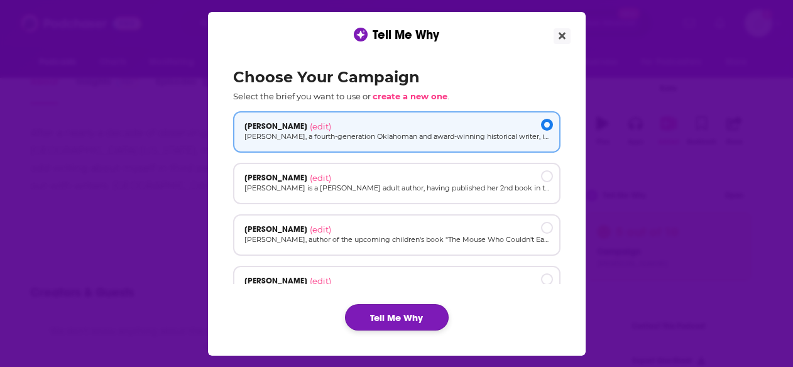
click at [363, 306] on button "Tell Me Why" at bounding box center [397, 317] width 104 height 26
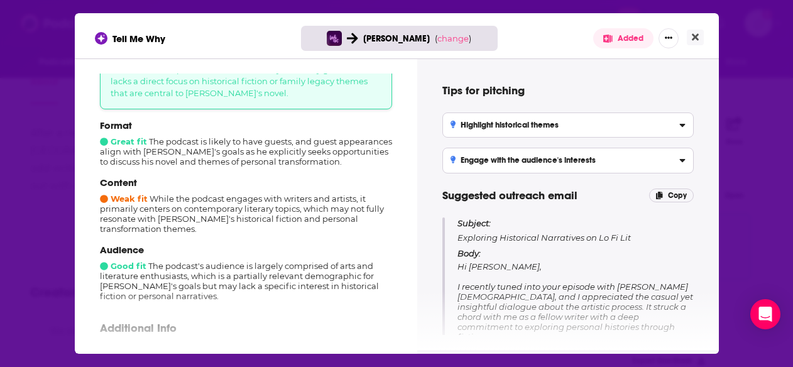
scroll to position [91, 0]
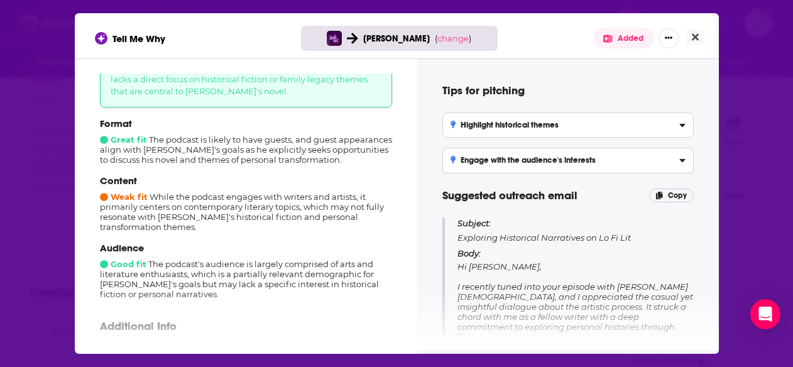
click at [749, 223] on div "Tell Me Why Jim Logan ( change ) Added How well does this podcast fit your camp…" at bounding box center [396, 183] width 793 height 367
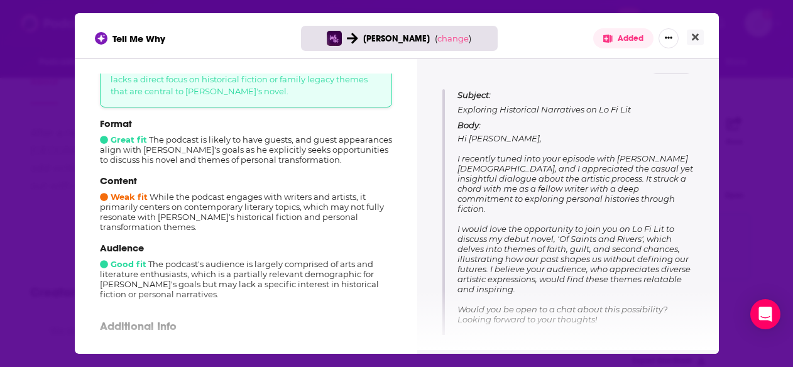
scroll to position [146, 0]
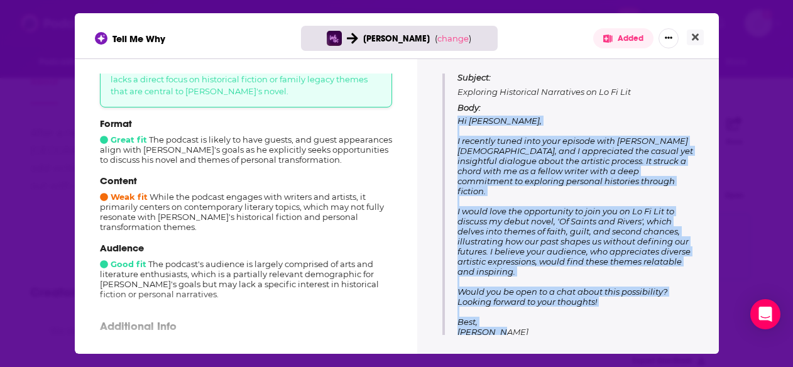
drag, startPoint x: 502, startPoint y: 319, endPoint x: 454, endPoint y: 119, distance: 205.1
click at [454, 119] on div "Subject: Exploring Historical Narratives on Lo Fi Lit Body: Hi Tyler, I recentl…" at bounding box center [568, 204] width 251 height 265
copy span "Hi Tyler, I recently tuned into your episode with Autumn Christian, and I appre…"
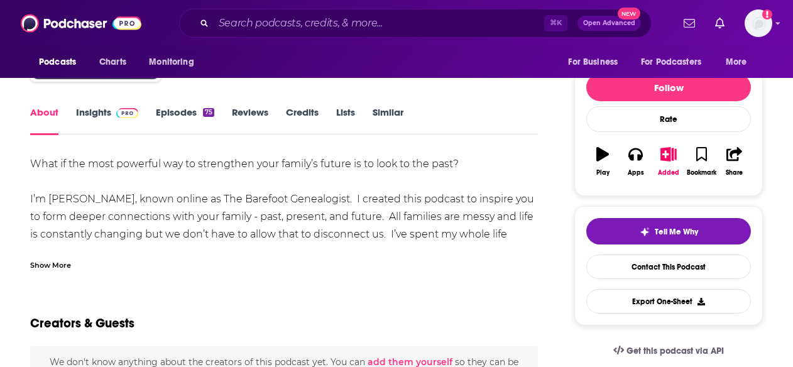
scroll to position [114, 0]
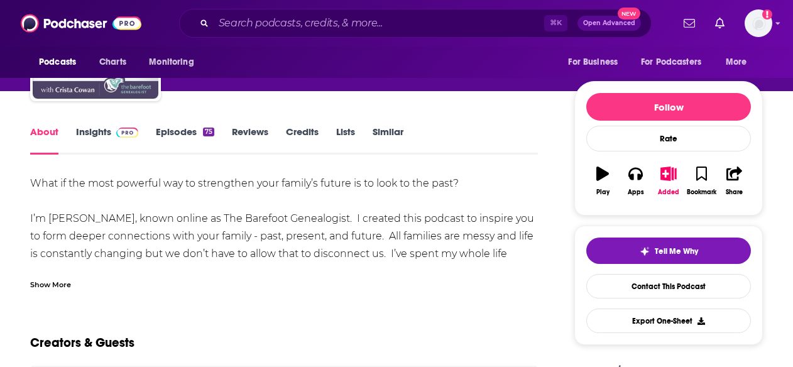
click at [185, 134] on link "Episodes 75" at bounding box center [185, 140] width 58 height 29
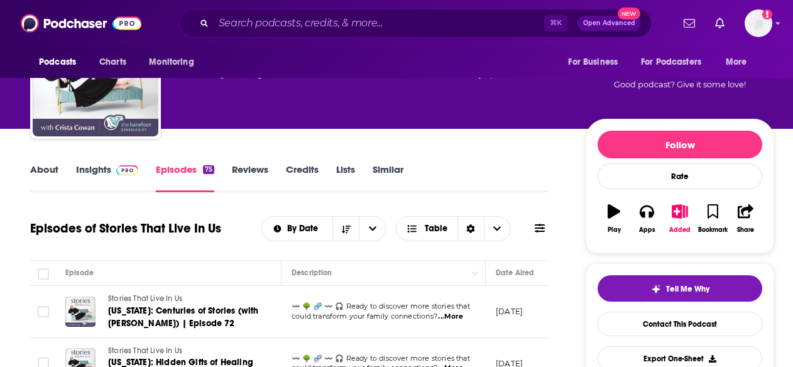
scroll to position [59, 0]
